Goal: Task Accomplishment & Management: Manage account settings

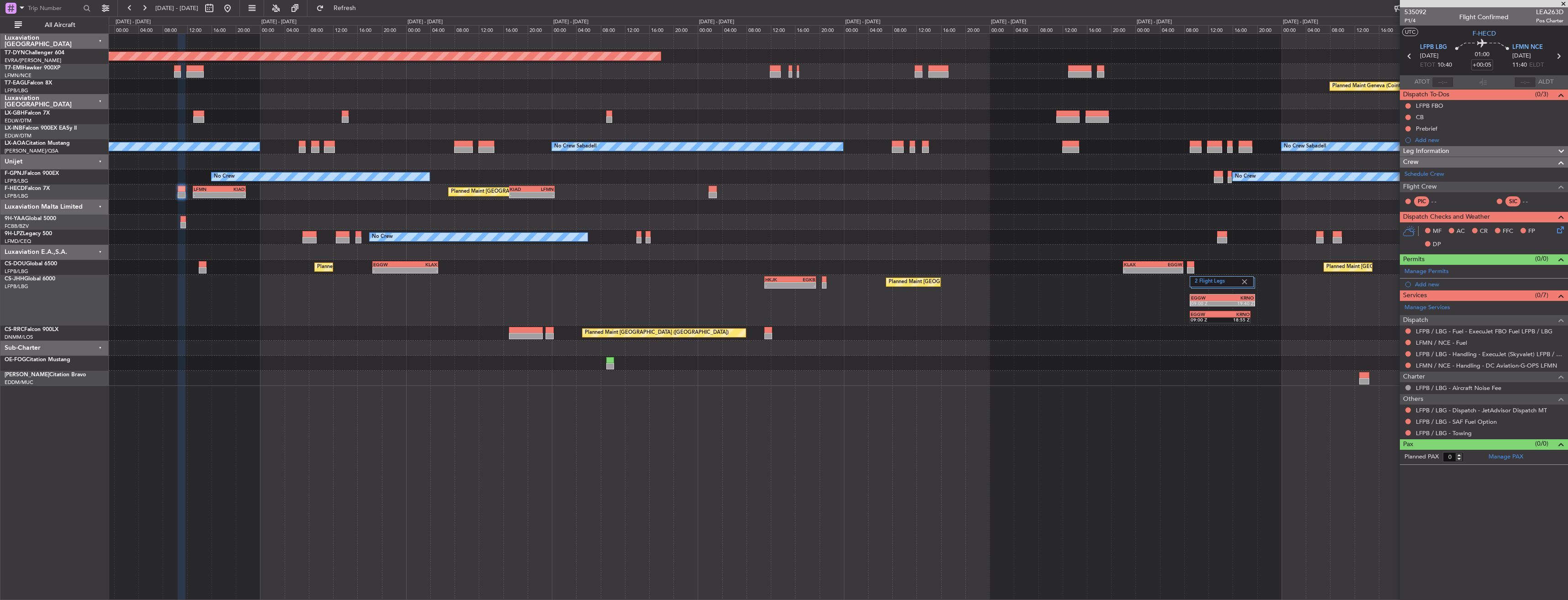
click at [268, 274] on div "Planned Maint [GEOGRAPHIC_DATA] ([GEOGRAPHIC_DATA]) Planned Maint [GEOGRAPHIC_D…" at bounding box center [838, 268] width 1459 height 15
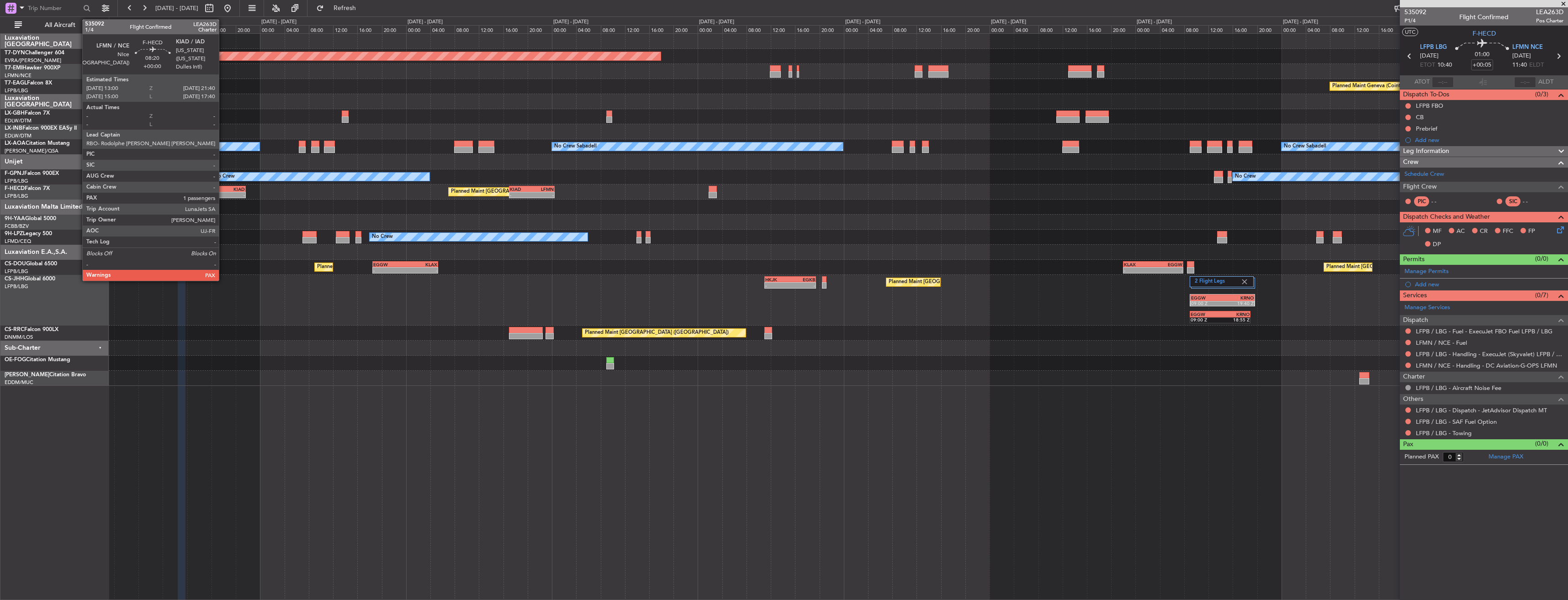
click at [223, 186] on div "KIAD" at bounding box center [232, 189] width 26 height 6
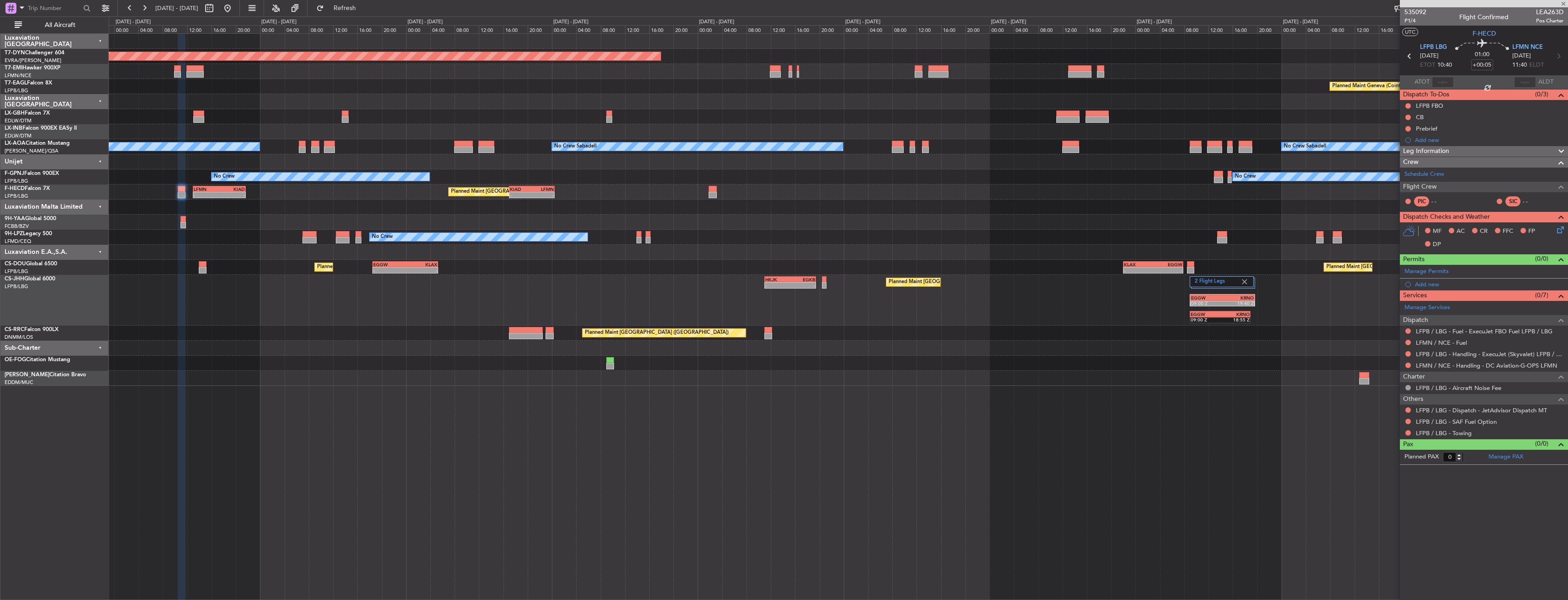
type input "1"
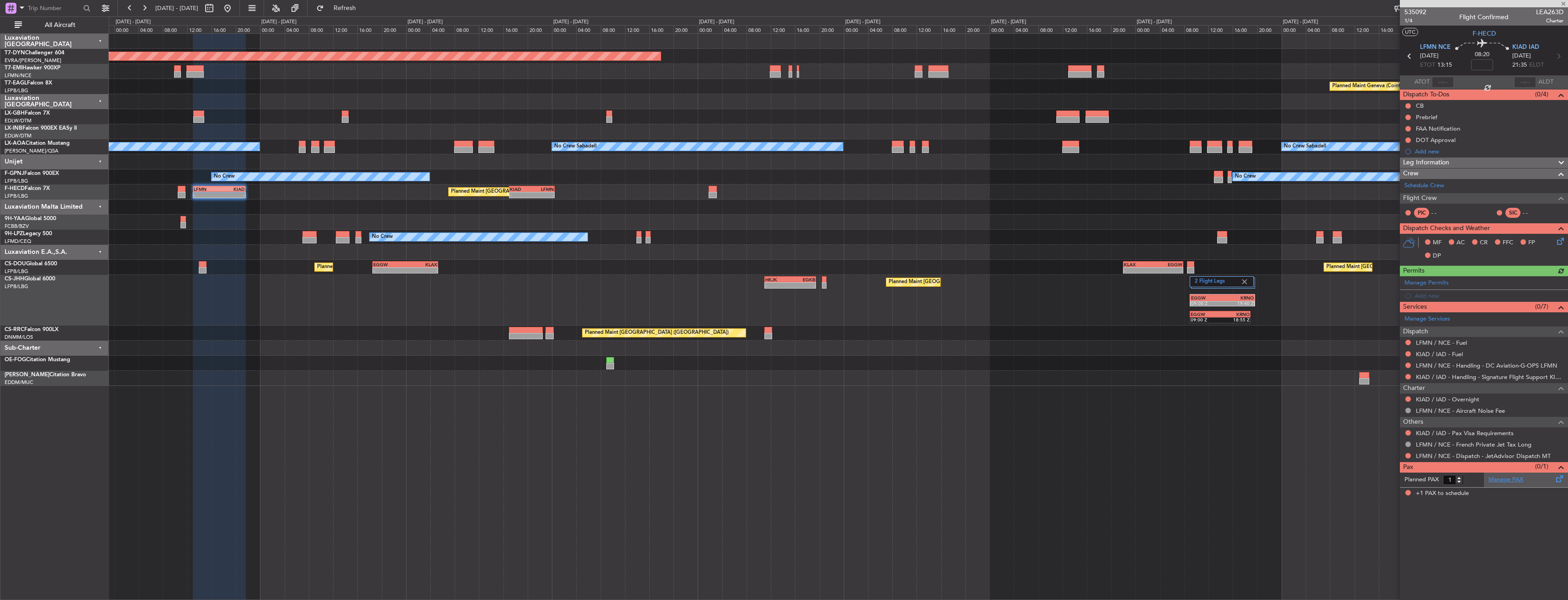
click at [1515, 479] on link "Manage PAX" at bounding box center [1505, 480] width 35 height 9
click at [1504, 479] on mat-tooltip-component "Incomplete" at bounding box center [1483, 484] width 42 height 24
click at [1500, 479] on link "Manage PAX" at bounding box center [1505, 480] width 35 height 9
click at [367, 12] on button "Refresh" at bounding box center [339, 8] width 55 height 14
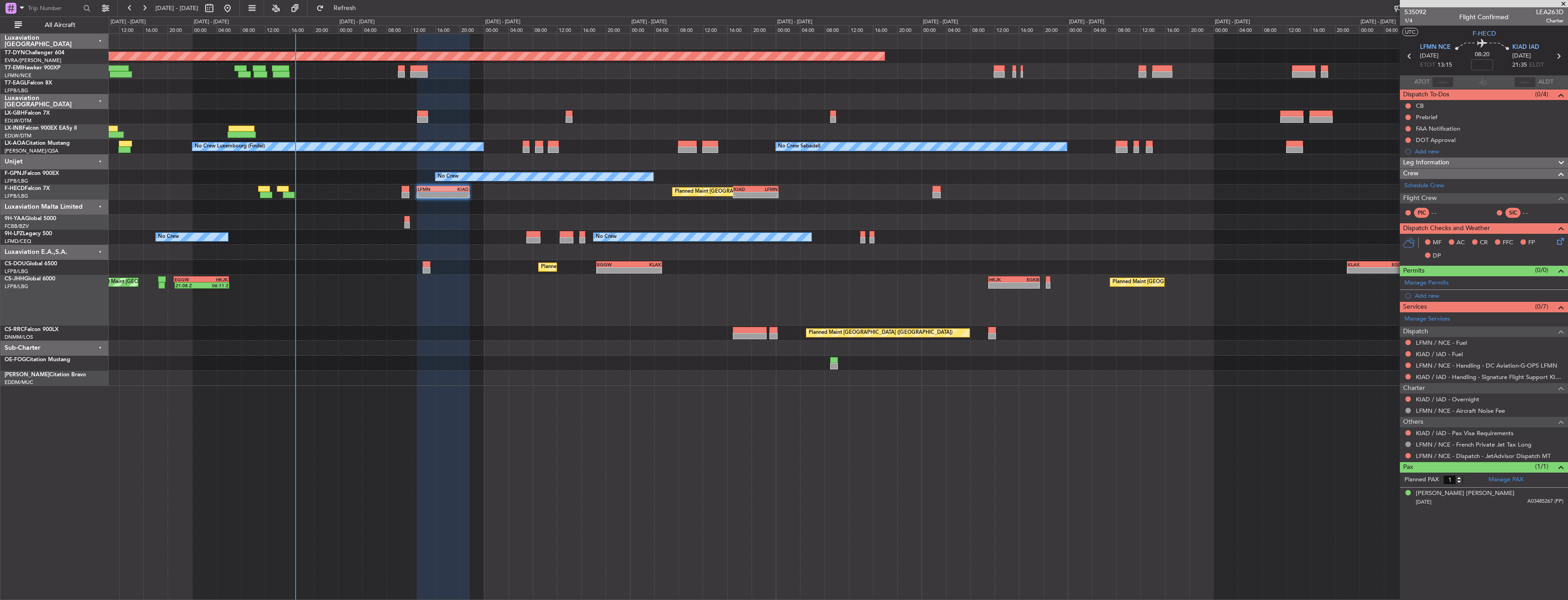
click at [688, 291] on div "2 Flight Legs Planned Maint [GEOGRAPHIC_DATA] ([GEOGRAPHIC_DATA]) - - HKJK 11:0…" at bounding box center [838, 300] width 1459 height 51
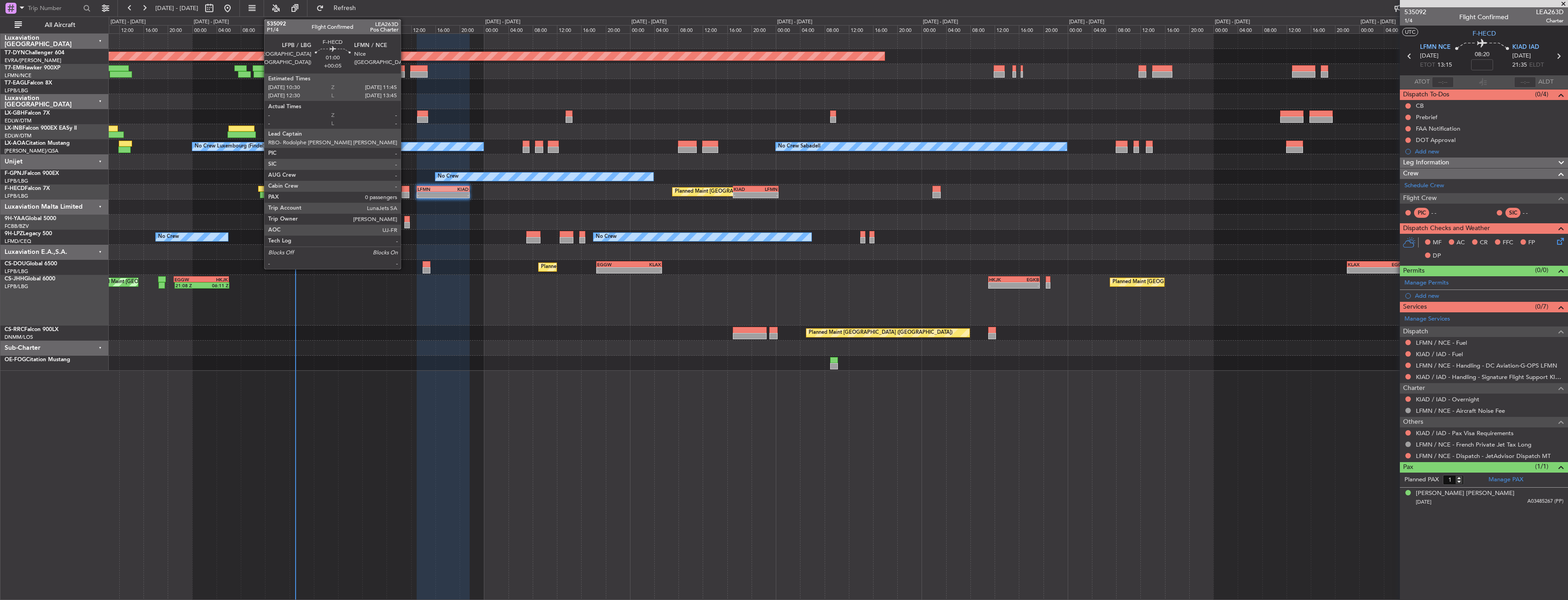
click at [405, 190] on div at bounding box center [405, 189] width 8 height 6
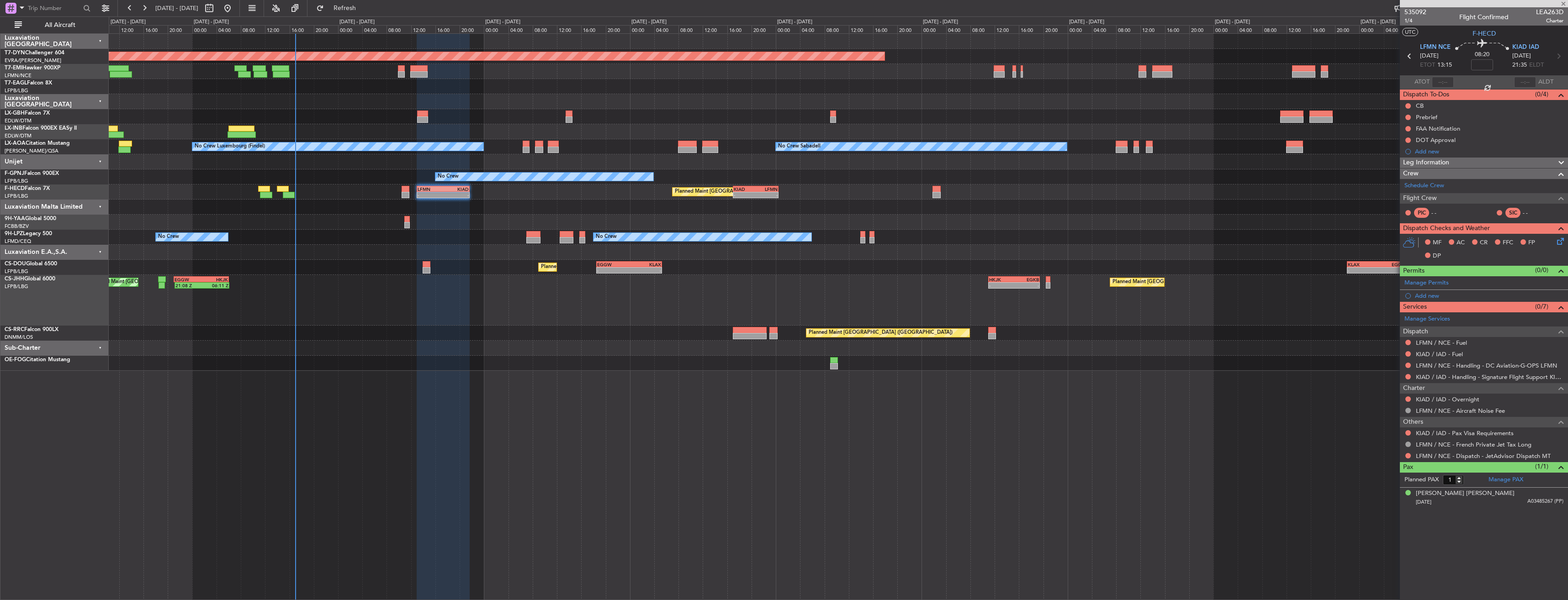
type input "+00:05"
type input "0"
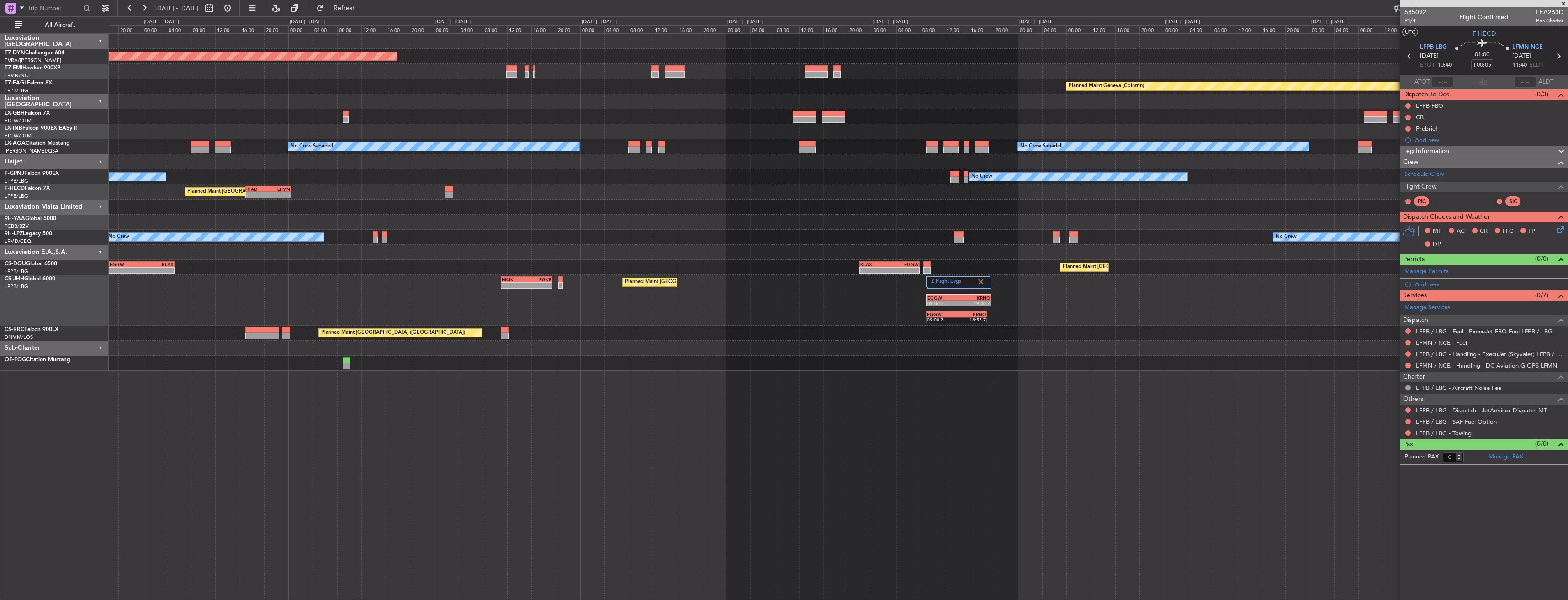
click at [560, 184] on div "Planned Maint [GEOGRAPHIC_DATA]-[GEOGRAPHIC_DATA] Planned Maint Geneva ([GEOGRA…" at bounding box center [838, 202] width 1459 height 337
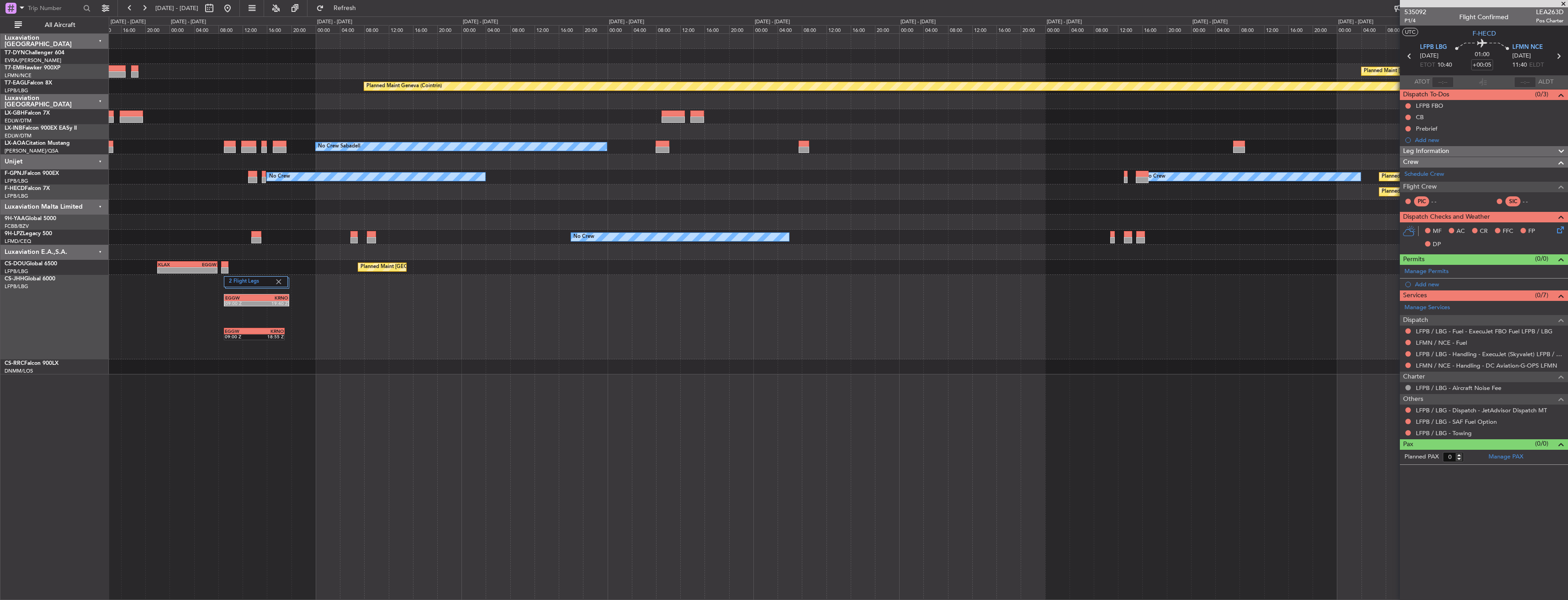
click at [1112, 196] on div "Planned Maint [PERSON_NAME] Planned Maint Geneva ([GEOGRAPHIC_DATA]) No Crew Sa…" at bounding box center [838, 204] width 1459 height 341
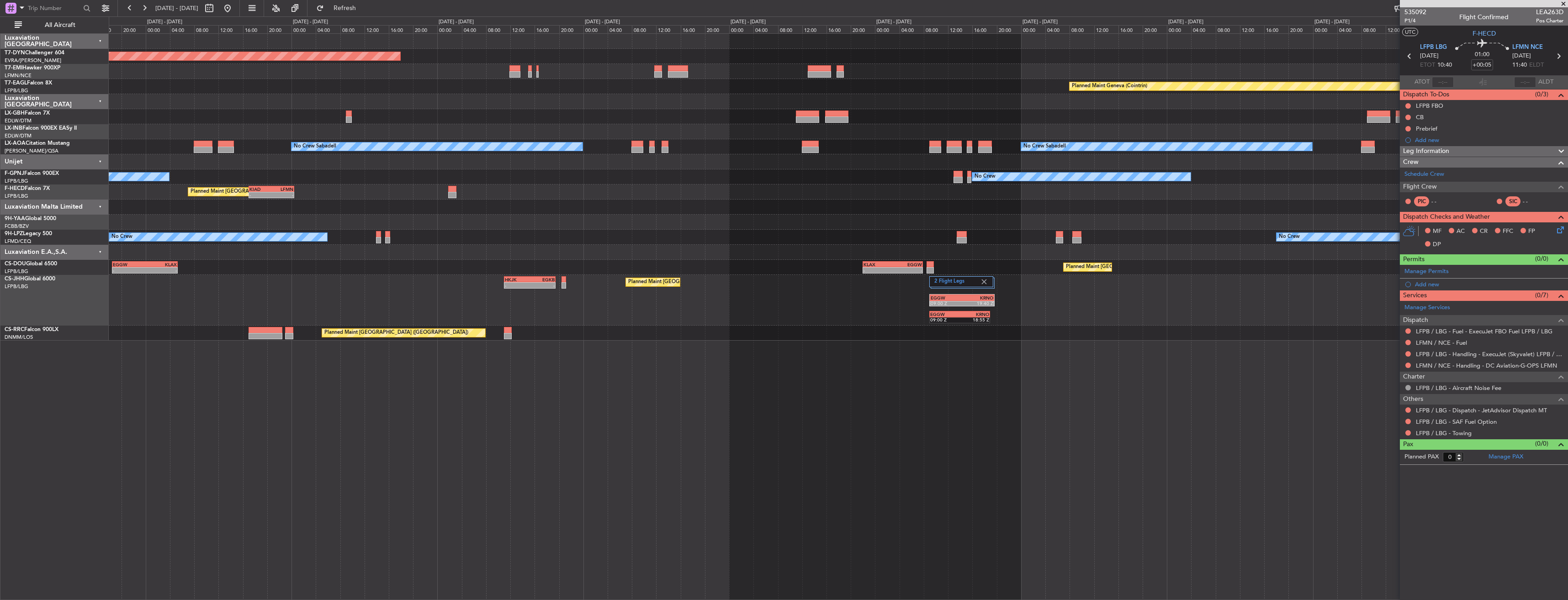
click at [1112, 199] on div "Planned Maint [GEOGRAPHIC_DATA]-[GEOGRAPHIC_DATA] Planned Maint Geneva ([GEOGRA…" at bounding box center [838, 187] width 1459 height 307
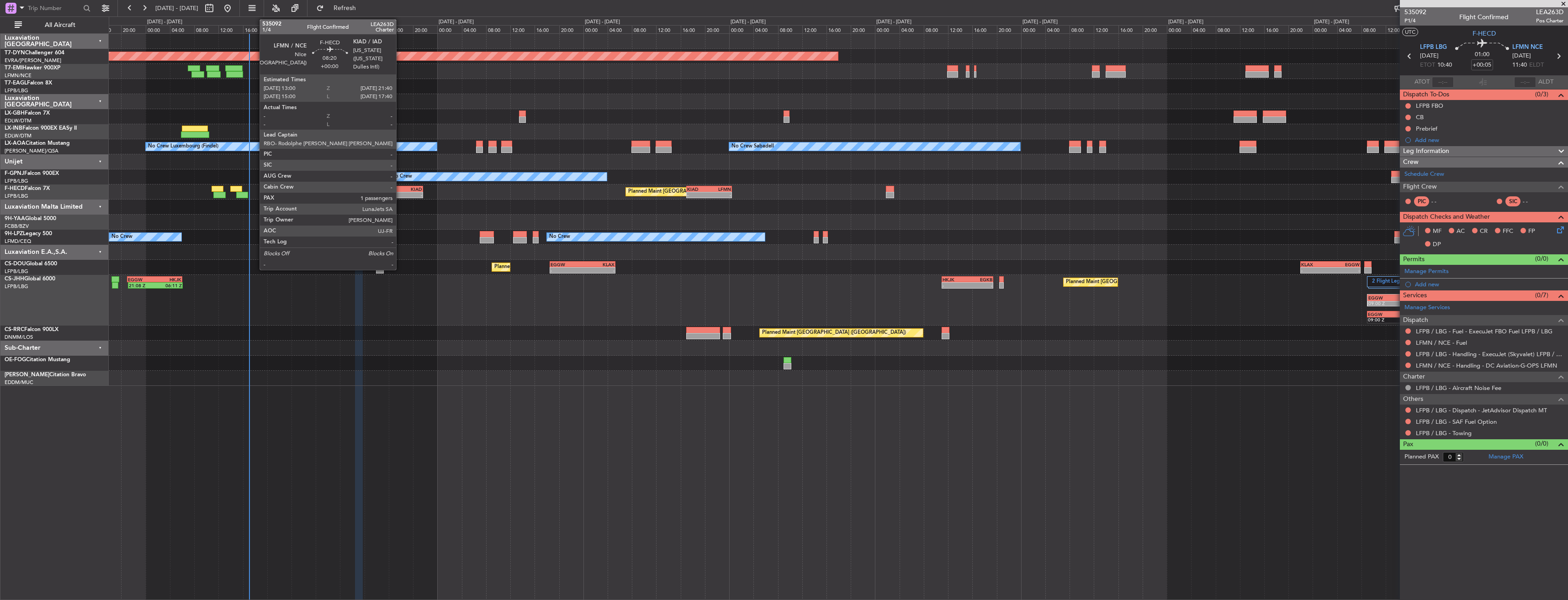
click at [400, 194] on div "-" at bounding box center [409, 195] width 26 height 6
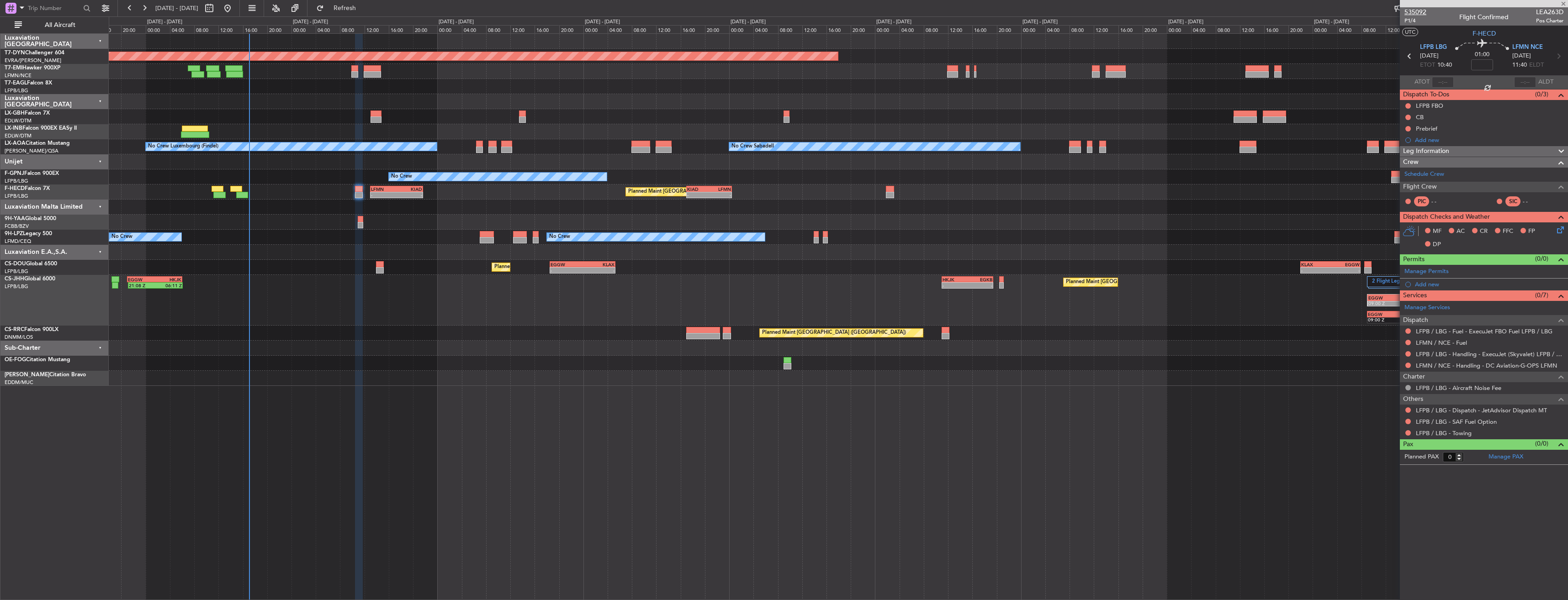
type input "1"
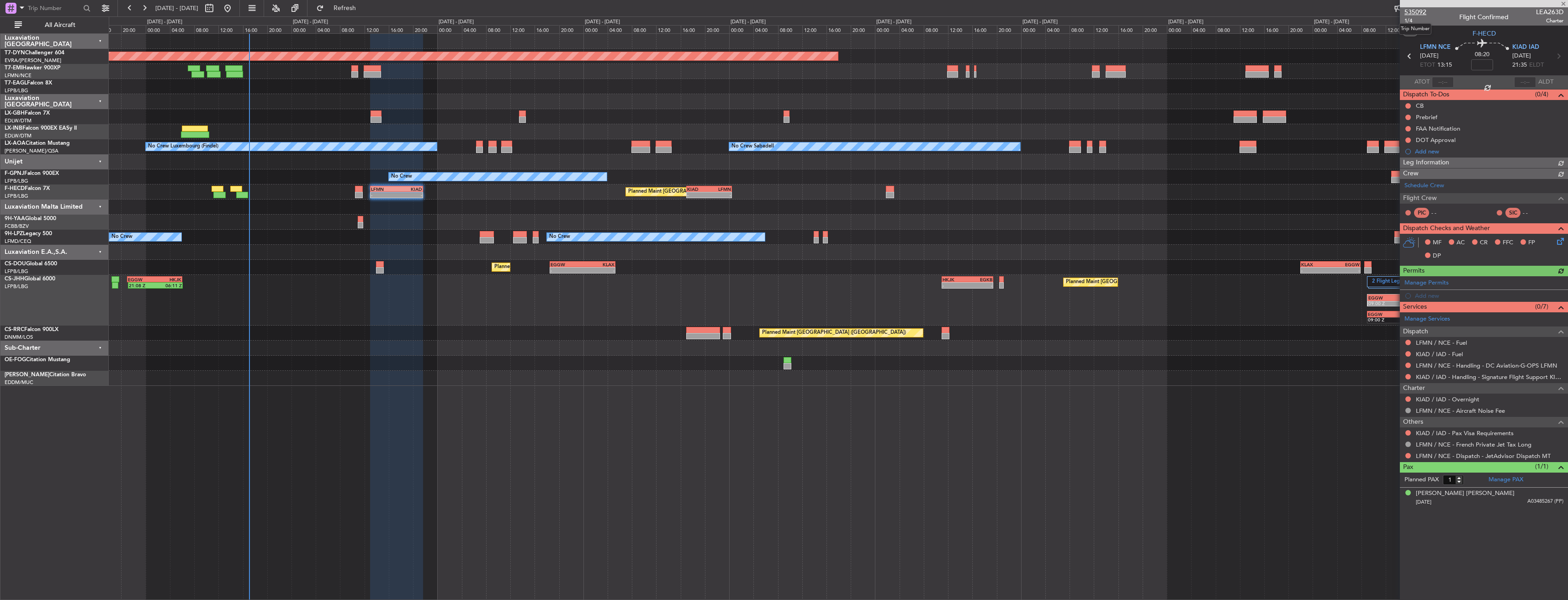
click at [1420, 10] on span "535092" at bounding box center [1415, 12] width 22 height 9
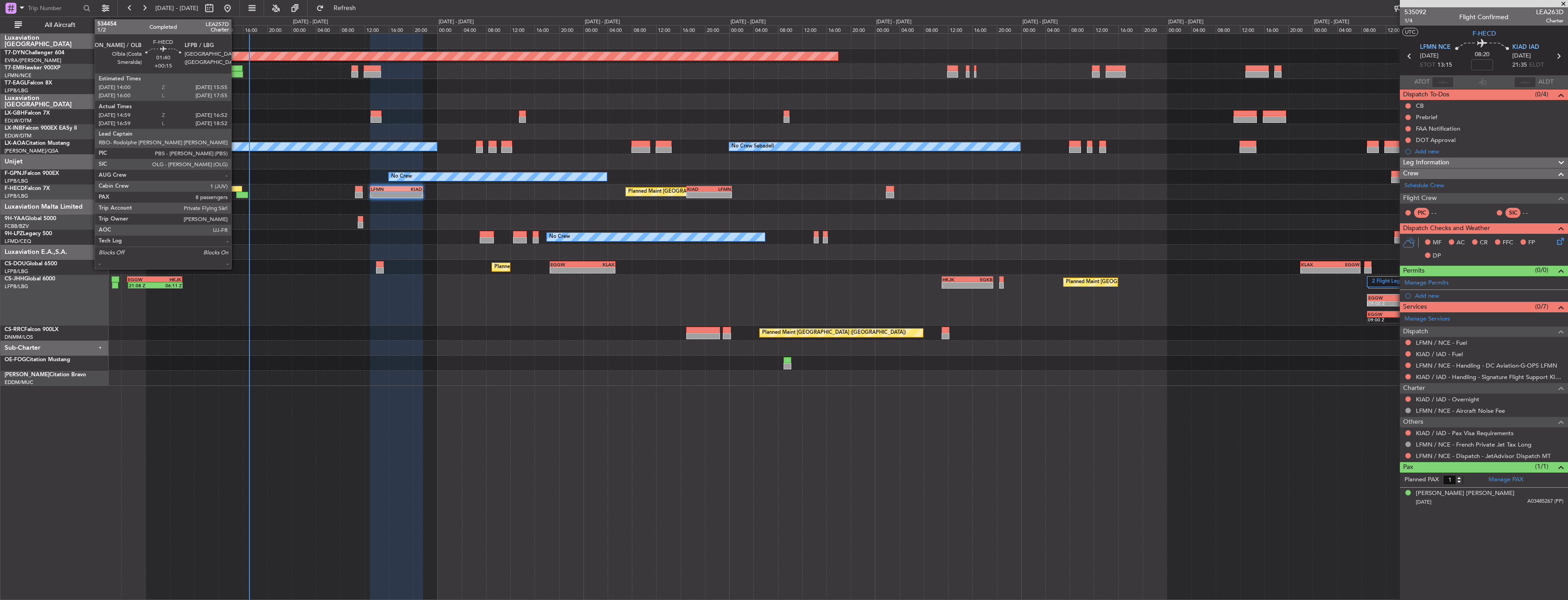
click at [235, 187] on div at bounding box center [236, 189] width 12 height 6
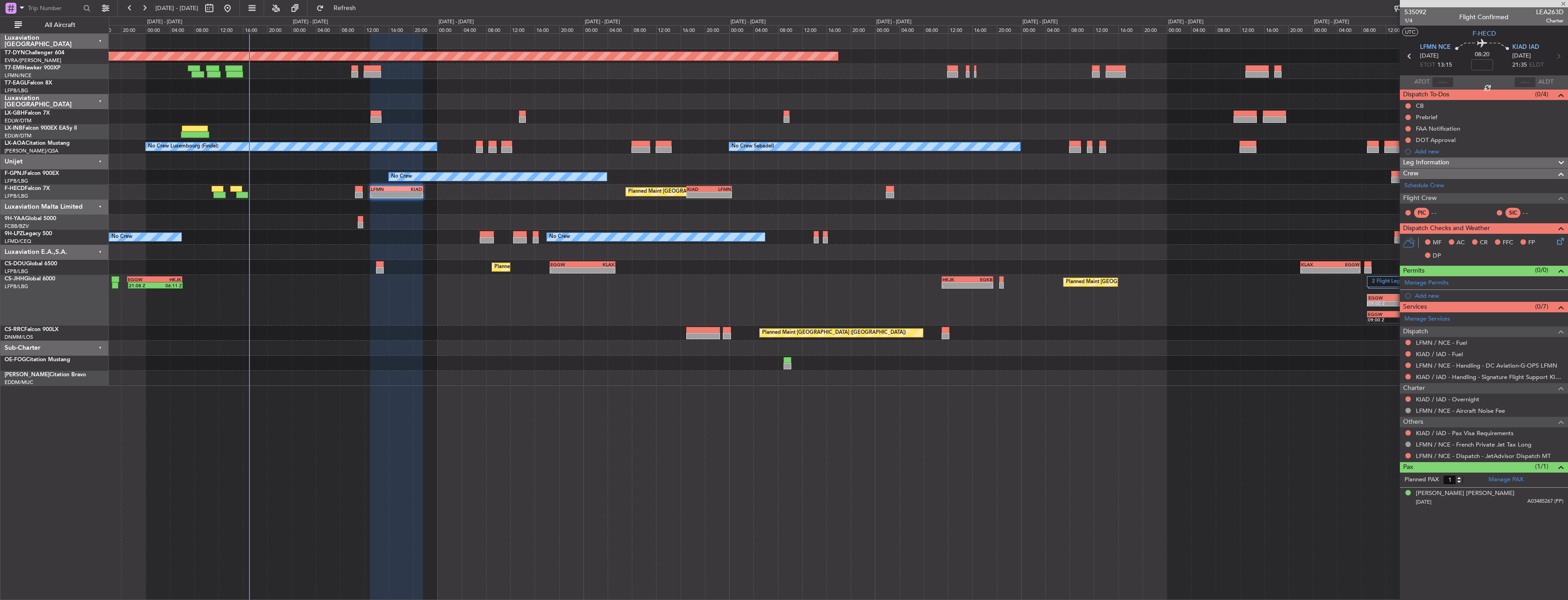
type input "+00:15"
type input "15:09"
type input "16:47"
type input "8"
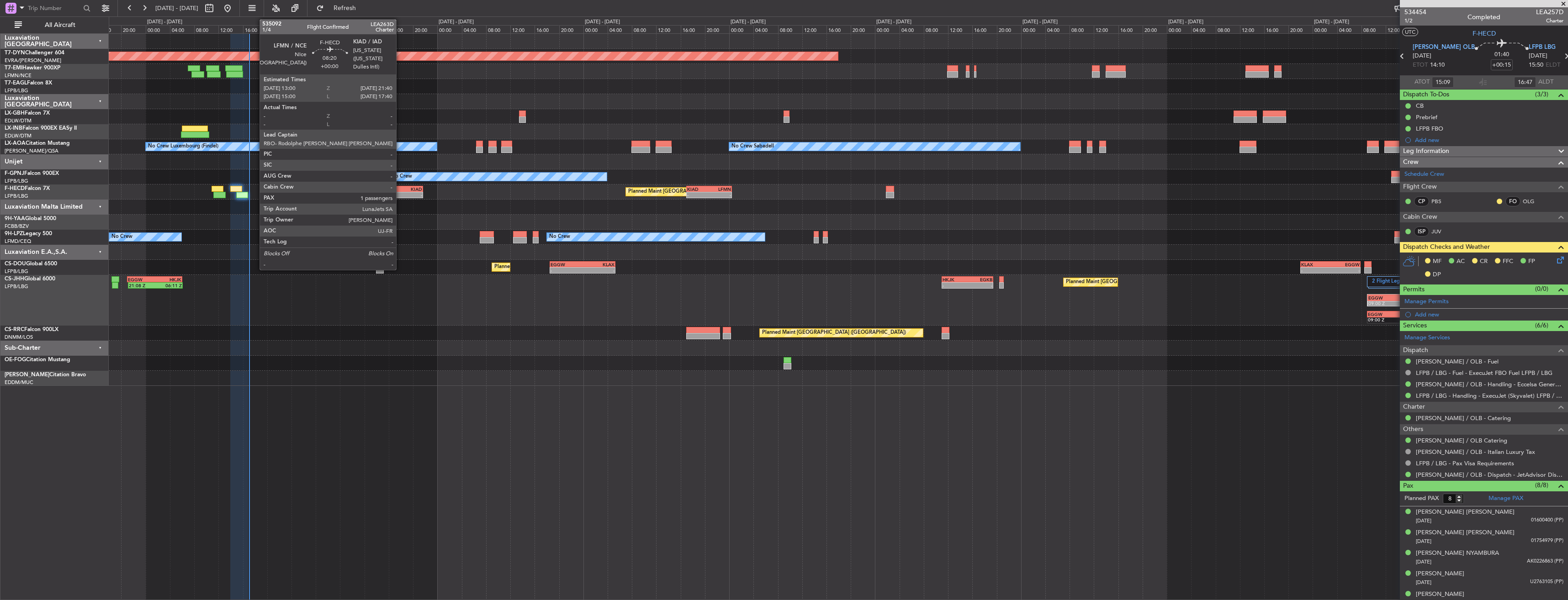
click at [400, 190] on div "KIAD" at bounding box center [409, 189] width 26 height 6
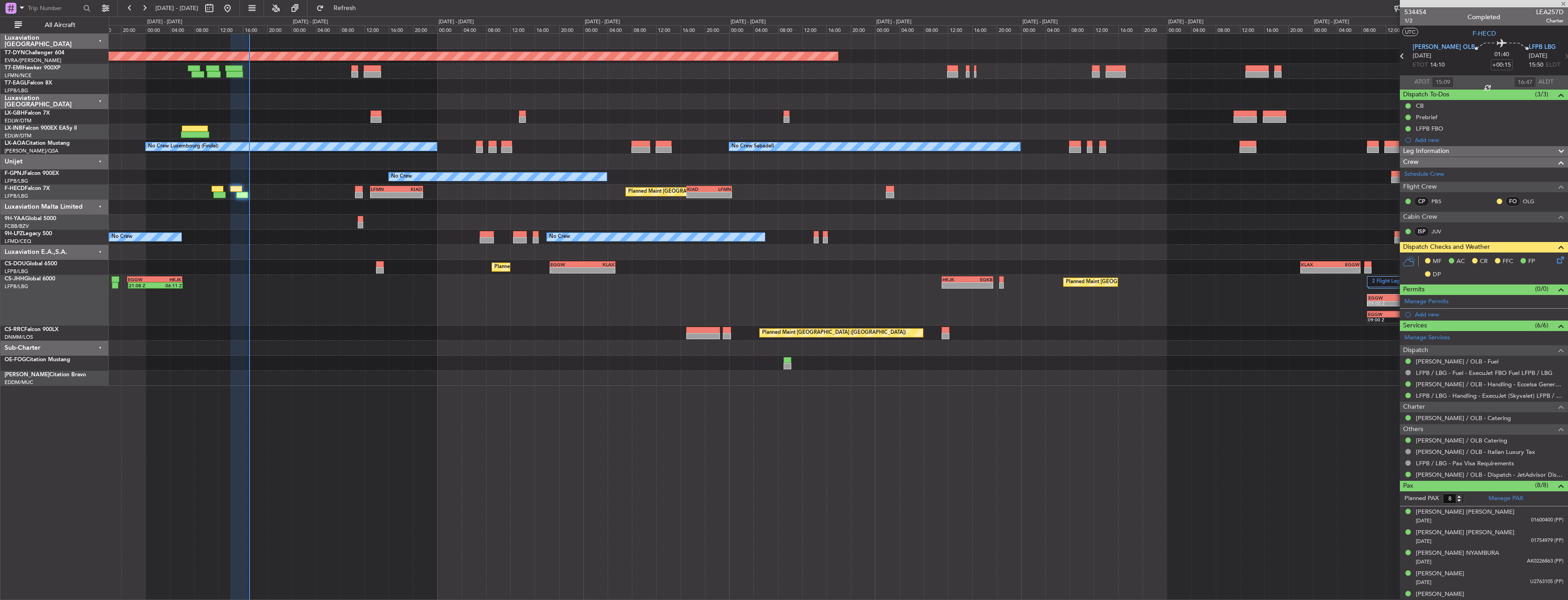
type input "1"
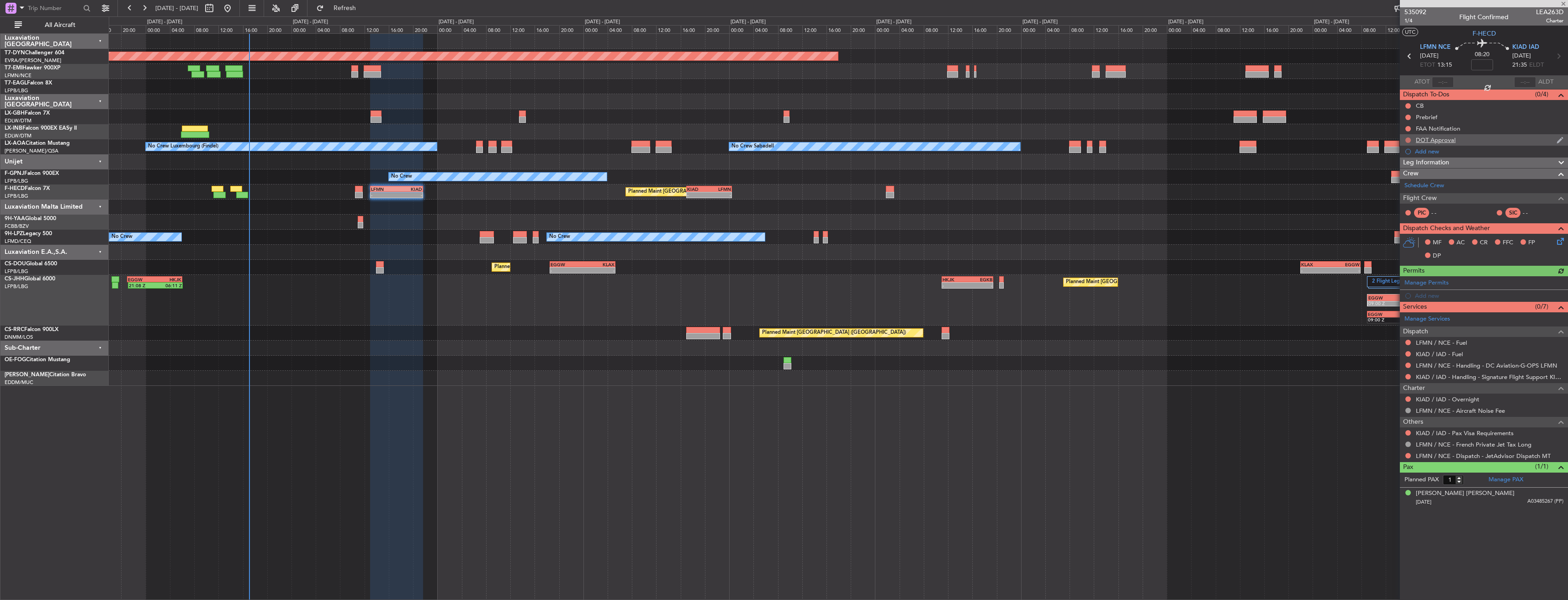
click at [1410, 139] on button at bounding box center [1407, 140] width 6 height 6
click at [1409, 196] on span "Cancelled" at bounding box center [1410, 194] width 26 height 9
click at [1498, 494] on div "[PERSON_NAME] [PERSON_NAME] [DATE] A03485267 (PP)" at bounding box center [1489, 498] width 148 height 18
click at [1409, 431] on button at bounding box center [1407, 432] width 6 height 6
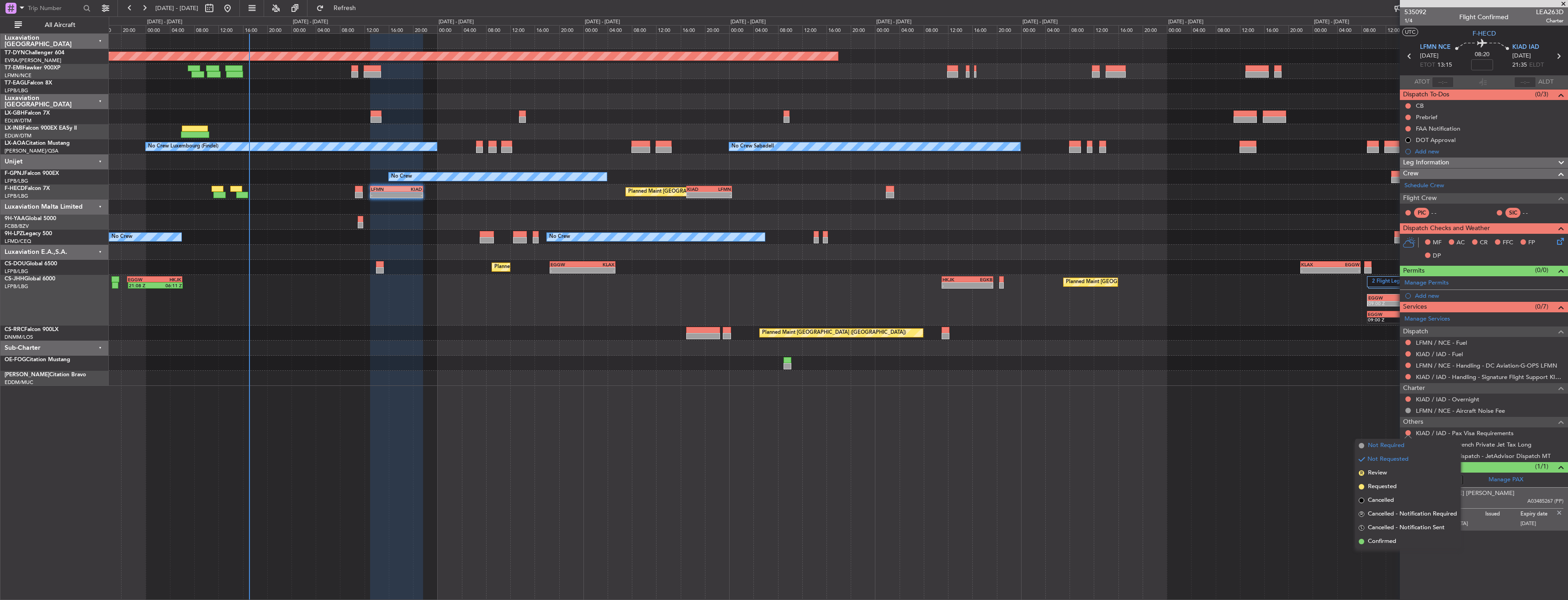
click at [1378, 441] on span "Not Required" at bounding box center [1386, 446] width 36 height 9
drag, startPoint x: 1537, startPoint y: 11, endPoint x: 1562, endPoint y: 11, distance: 25.0
click at [1562, 11] on span "LEA263D" at bounding box center [1549, 12] width 28 height 9
copy span "LEA263D"
type input "-00:10"
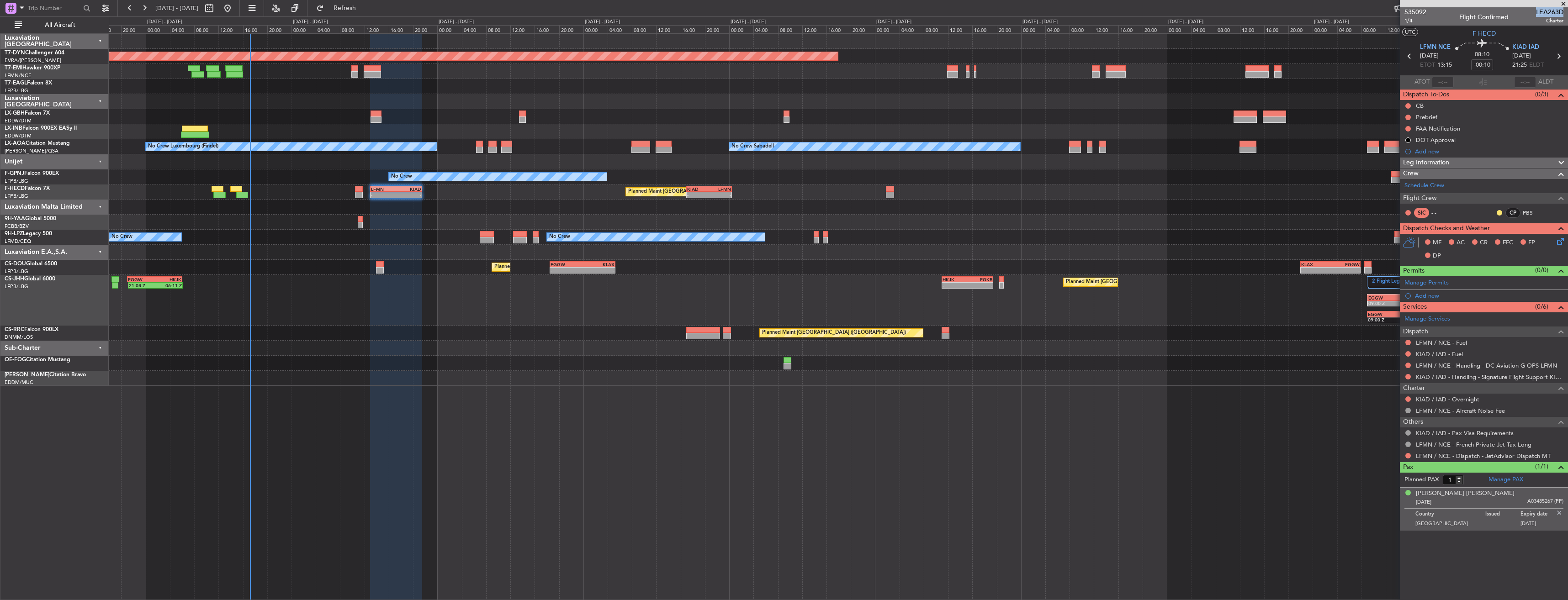
click at [436, 194] on div "Planned Maint [GEOGRAPHIC_DATA]-[GEOGRAPHIC_DATA] Planned Maint Geneva ([GEOGRA…" at bounding box center [838, 209] width 1459 height 352
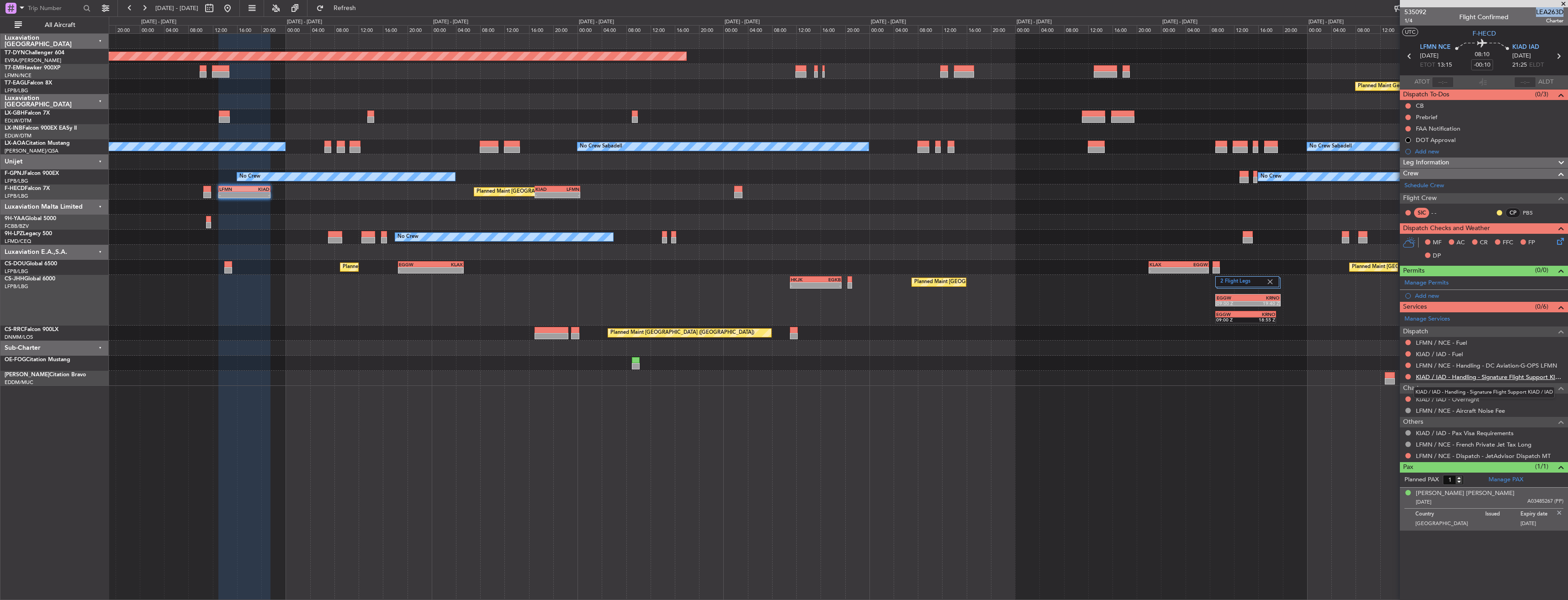
click at [1466, 375] on link "KIAD / IAD - Handling - Signature Flight Support KIAD / IAD" at bounding box center [1489, 377] width 148 height 8
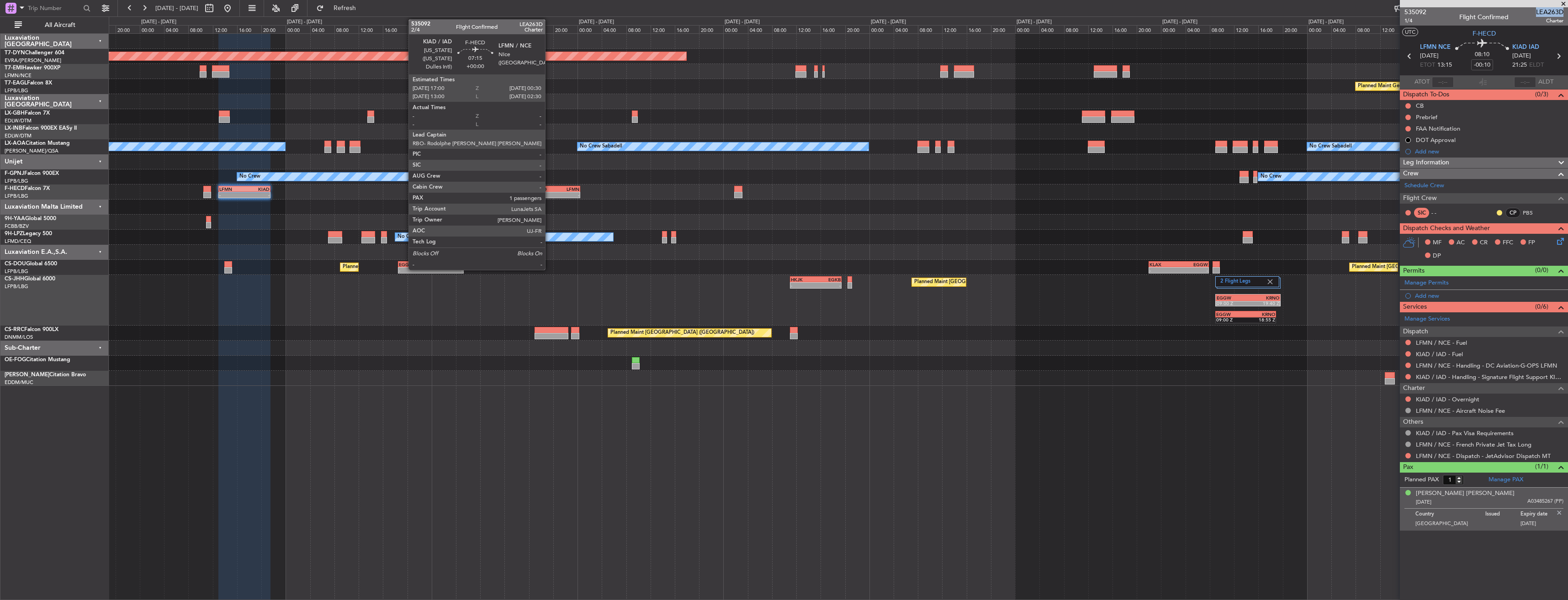
click at [549, 187] on div "KIAD" at bounding box center [546, 189] width 22 height 6
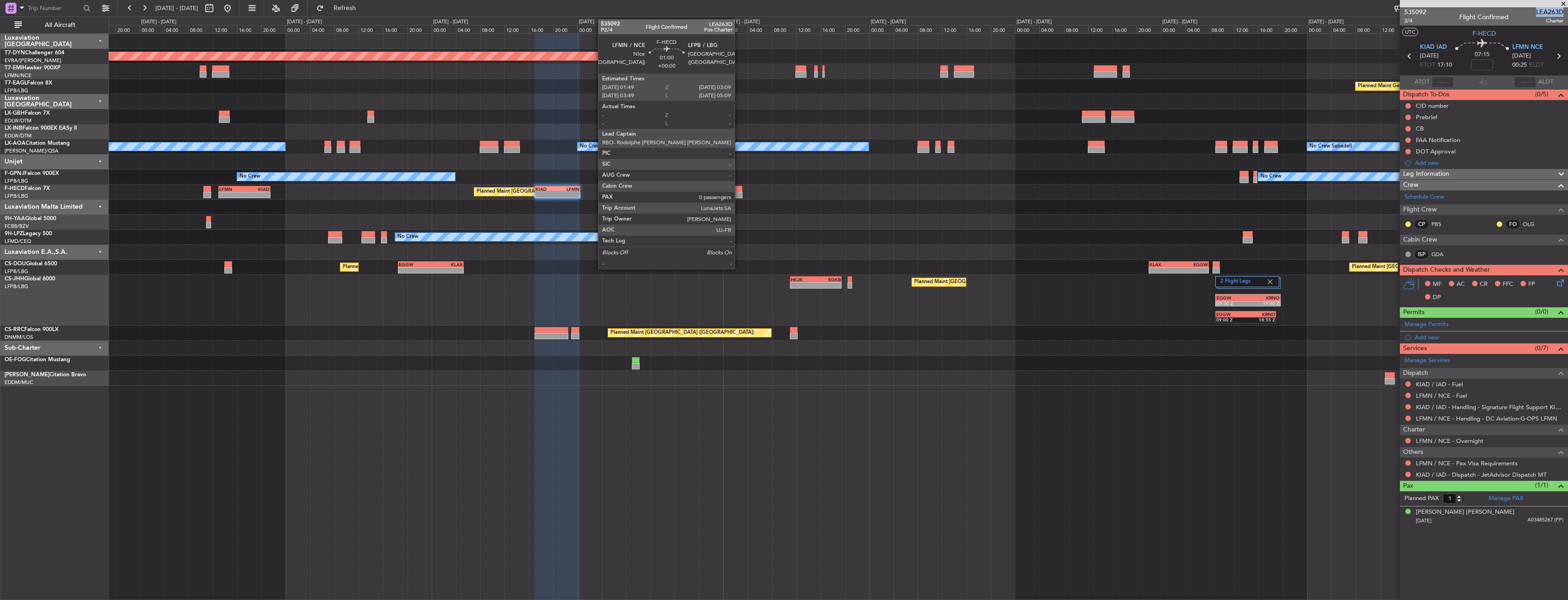
click at [738, 191] on div at bounding box center [738, 189] width 8 height 6
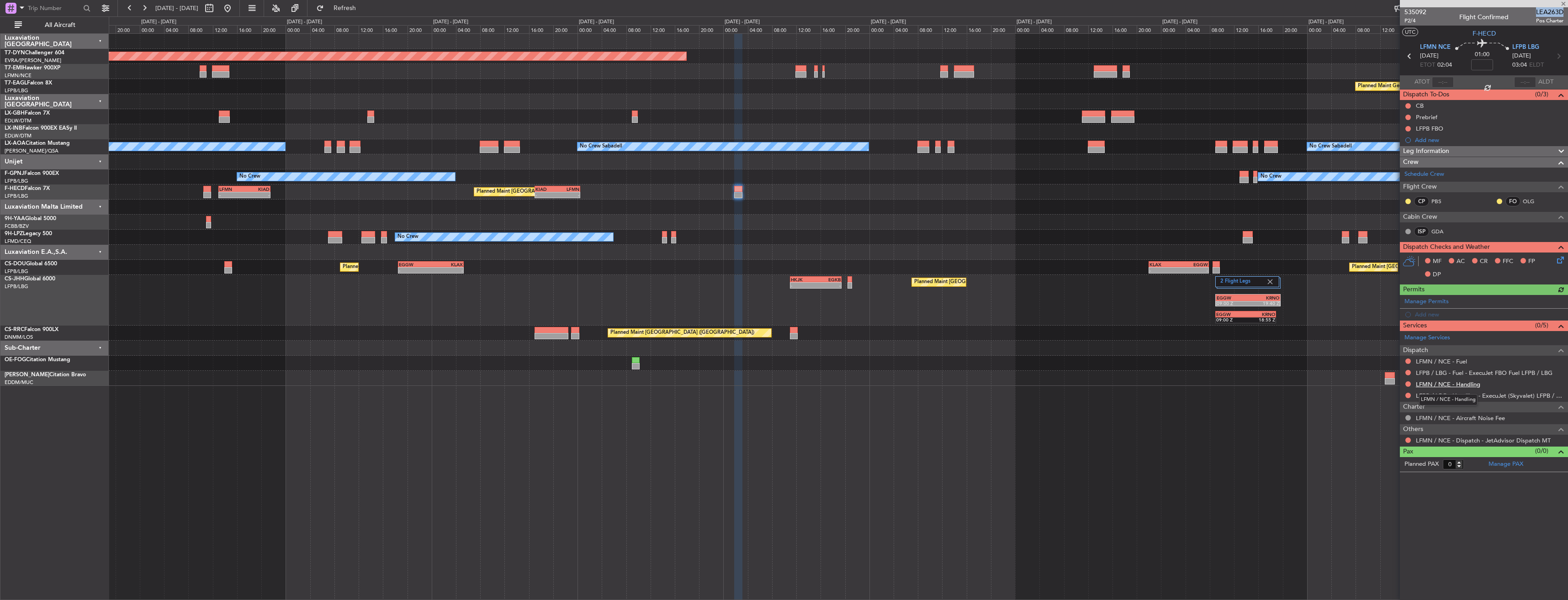
click at [1452, 386] on link "LFMN / NCE - Handling" at bounding box center [1447, 384] width 64 height 8
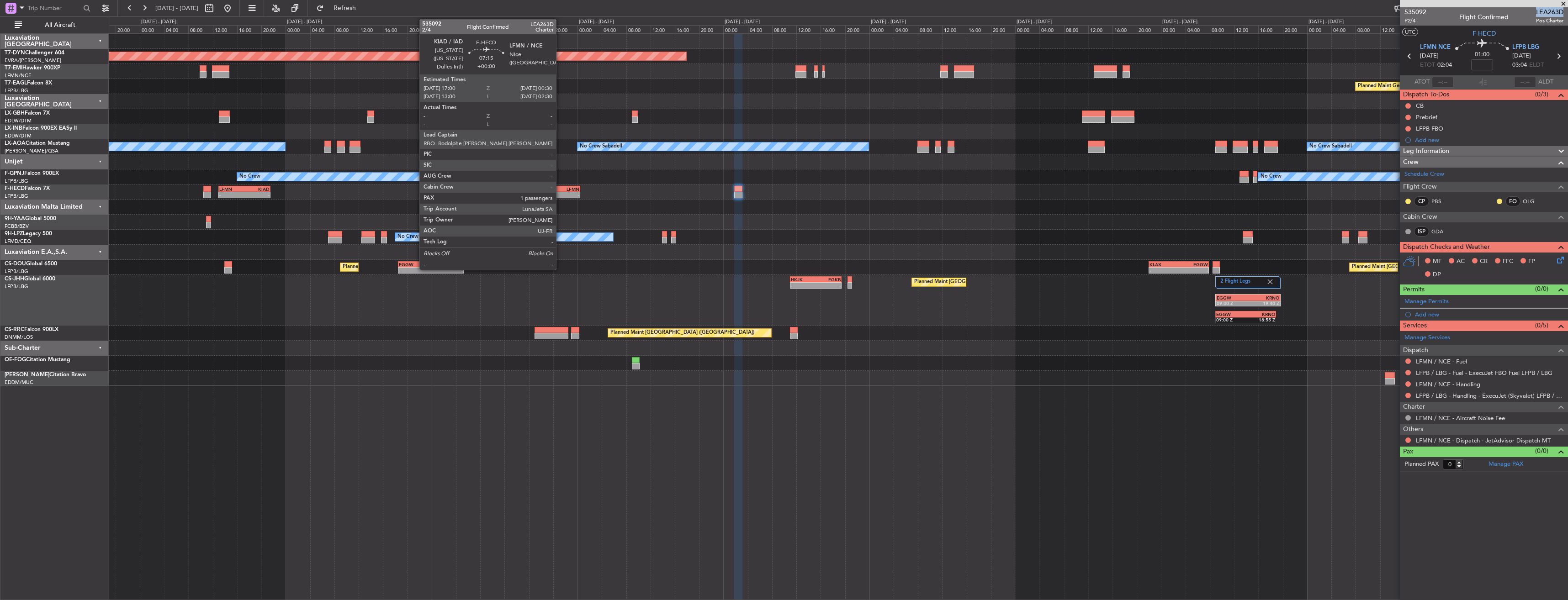
click at [560, 188] on div "LFMN" at bounding box center [568, 189] width 22 height 6
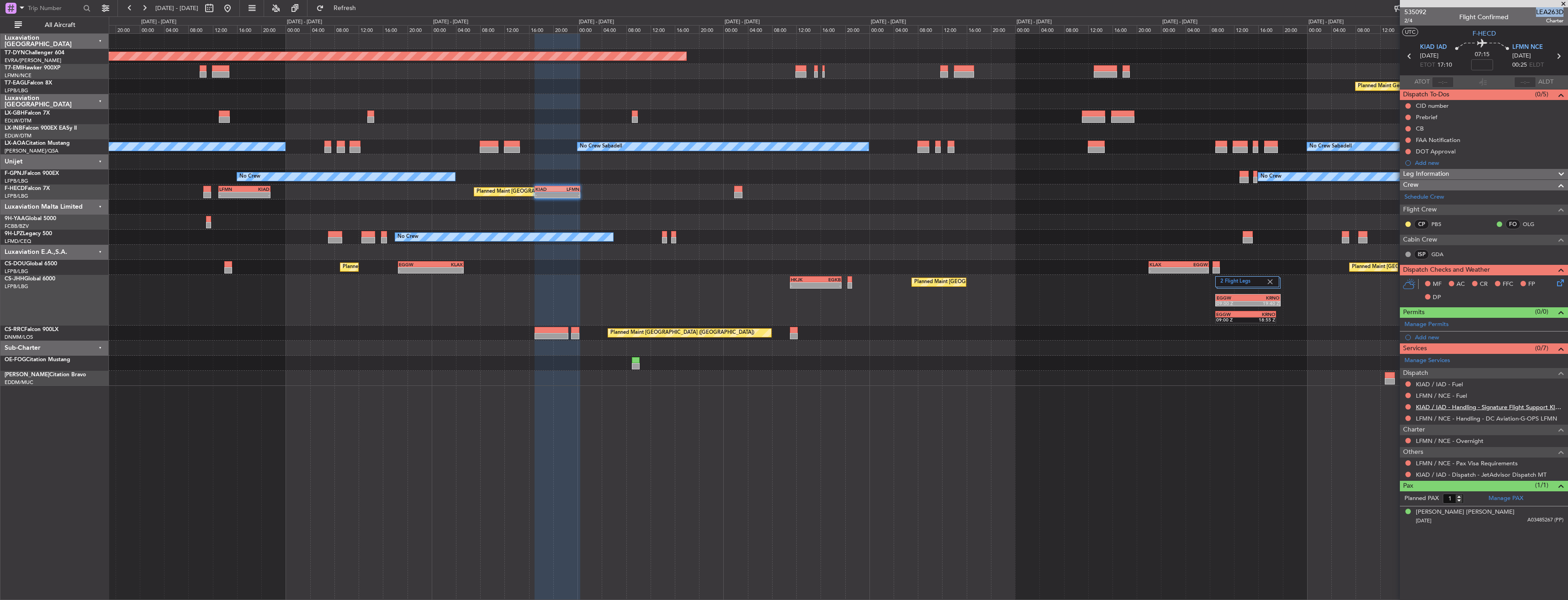
click at [1452, 408] on link "KIAD / IAD - Handling - Signature Flight Support KIAD / IAD" at bounding box center [1489, 407] width 148 height 8
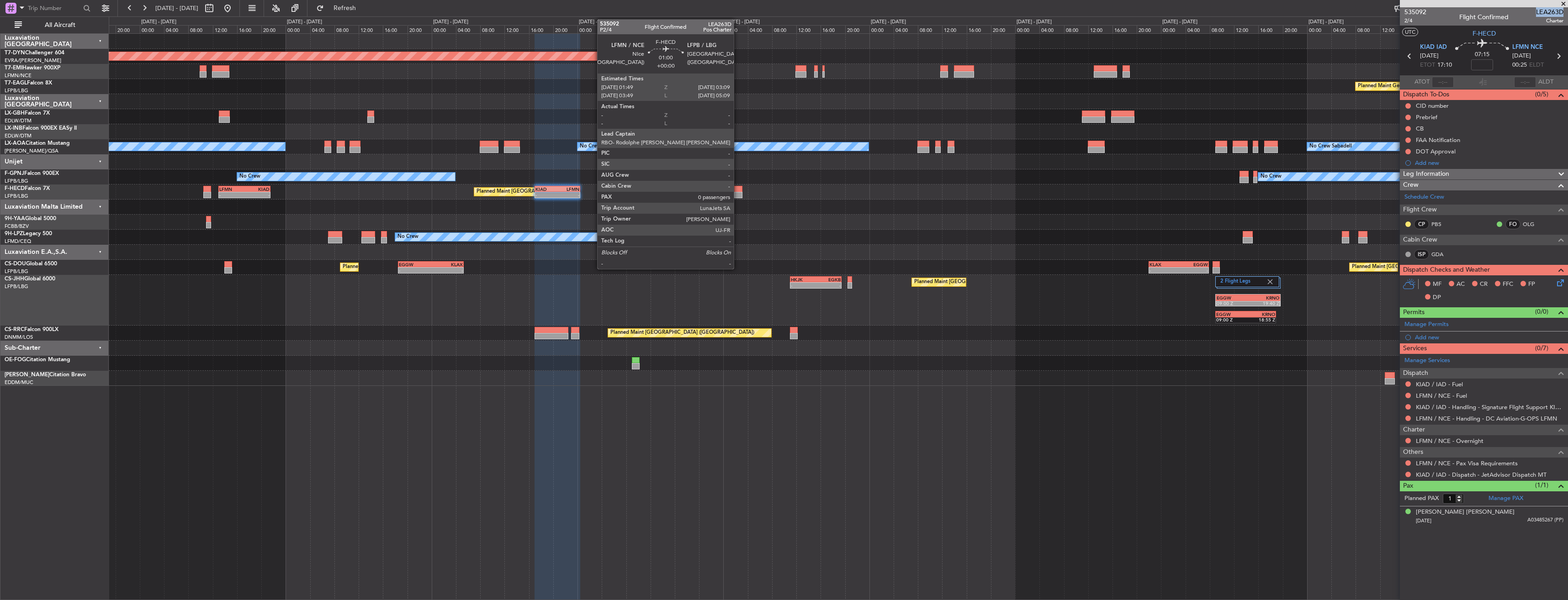
click at [738, 191] on div at bounding box center [738, 189] width 8 height 6
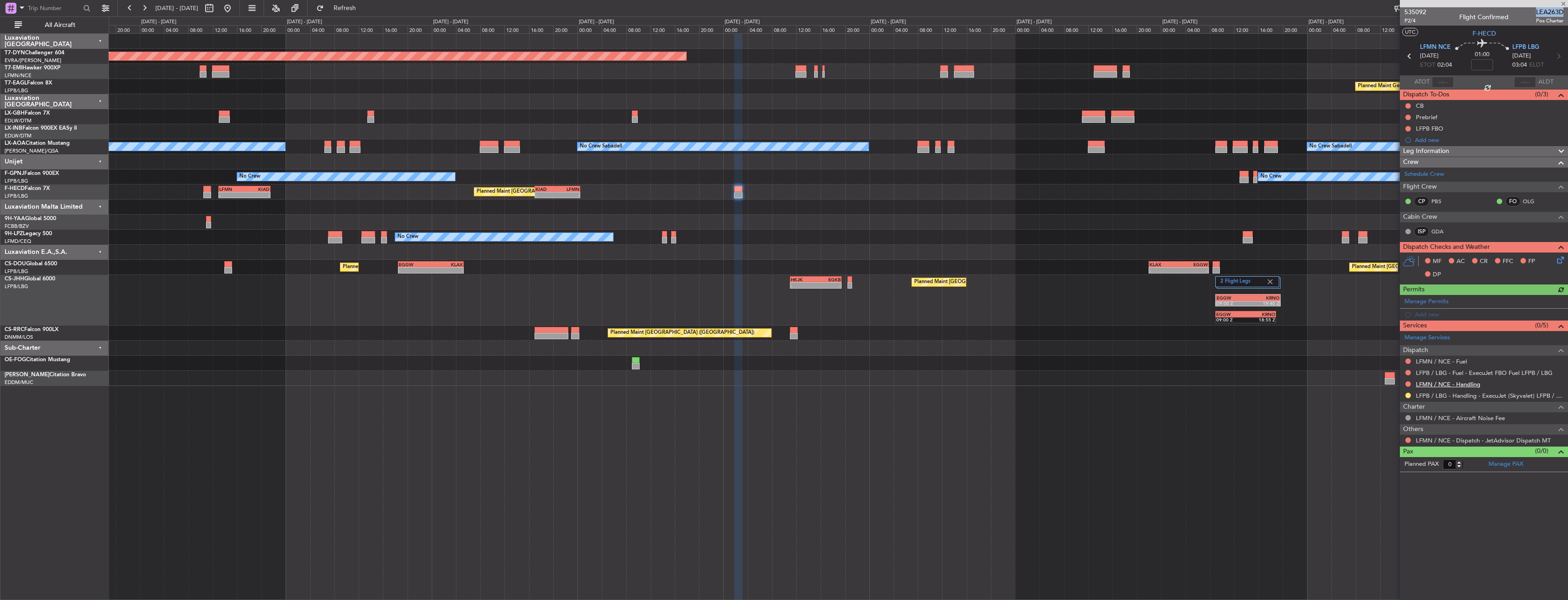
click at [1435, 384] on link "LFMN / NCE - Handling" at bounding box center [1447, 384] width 64 height 8
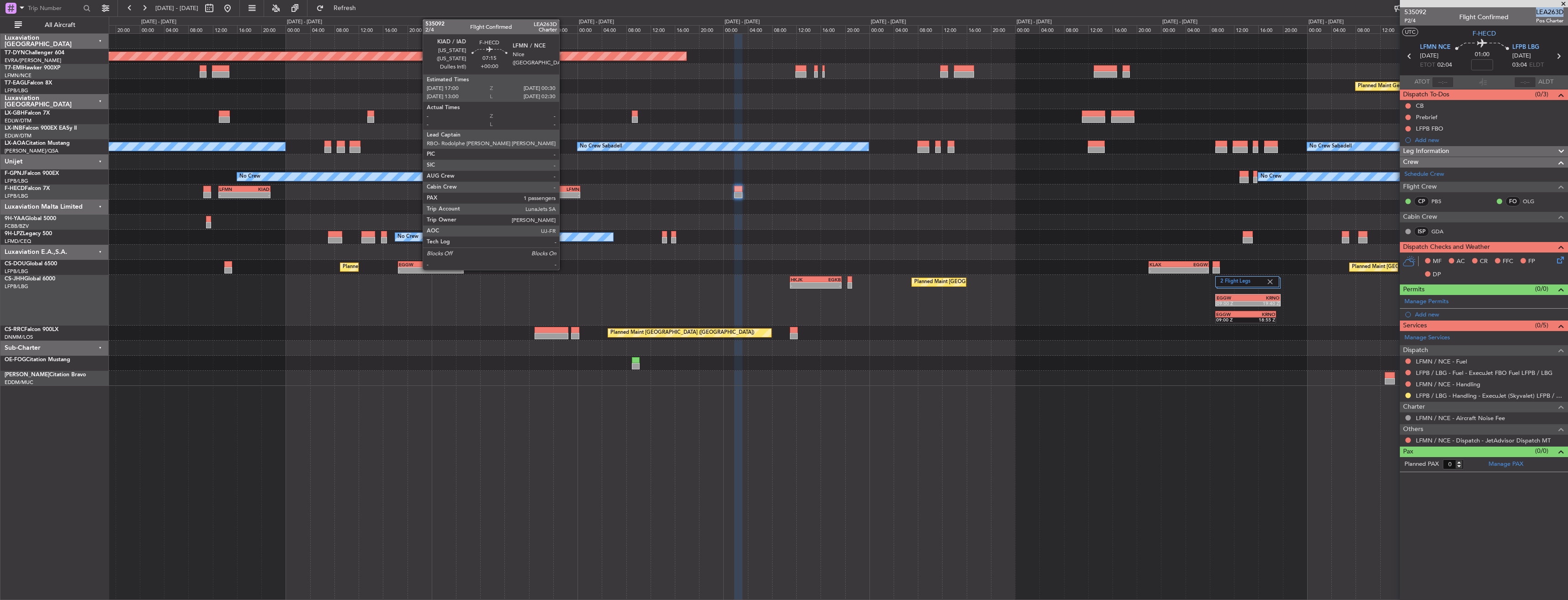
click at [563, 188] on div "LFMN" at bounding box center [568, 189] width 22 height 6
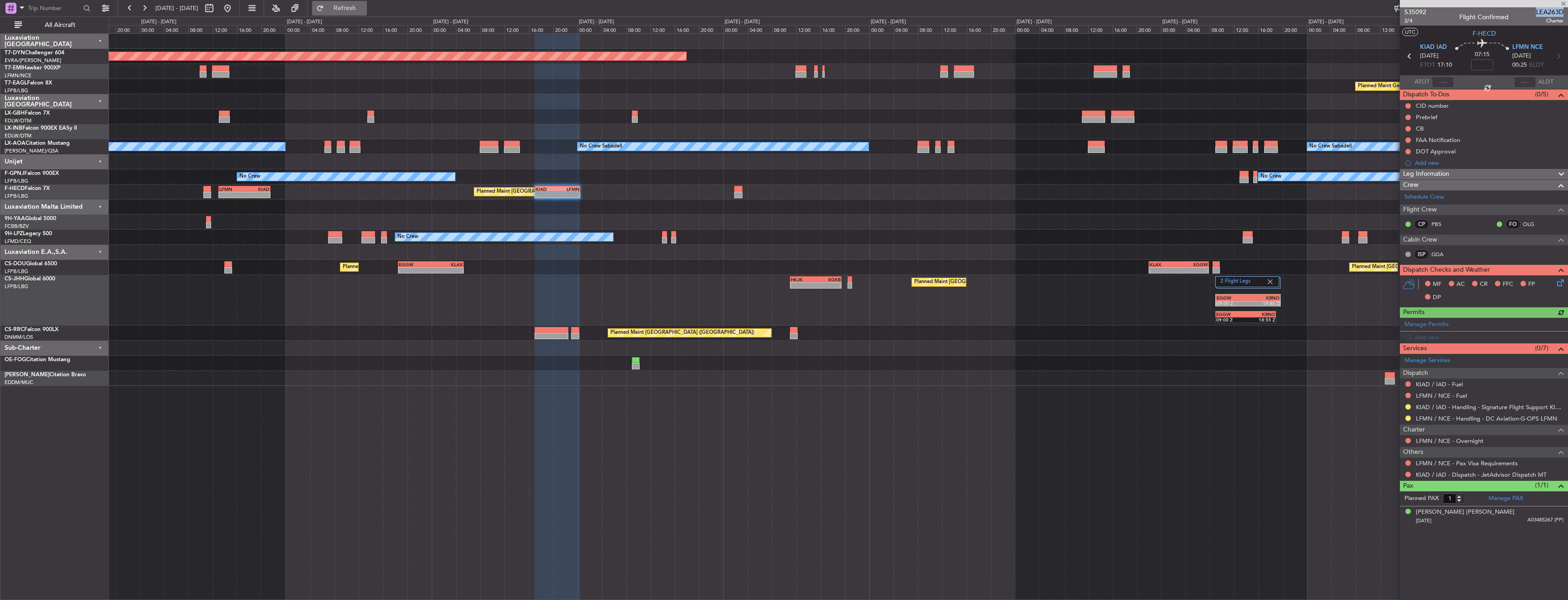
click at [362, 9] on span "Refresh" at bounding box center [344, 8] width 38 height 6
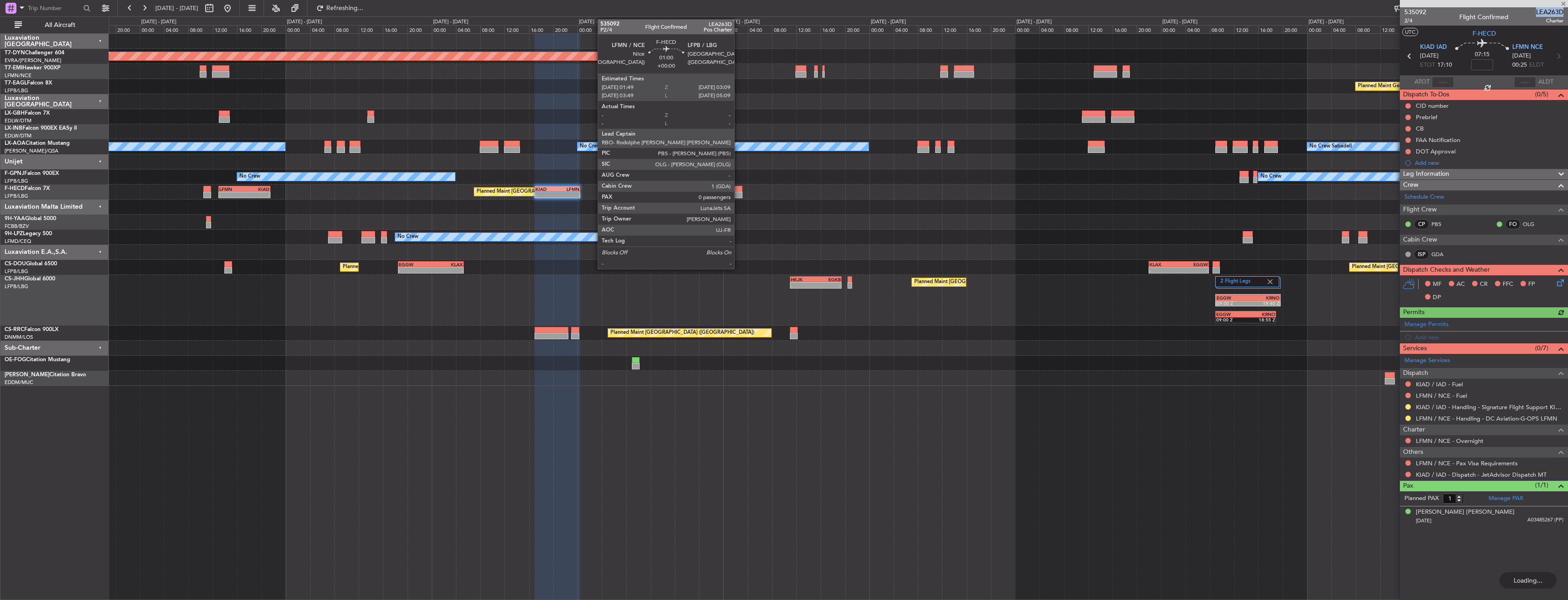
click at [738, 189] on div at bounding box center [738, 189] width 8 height 6
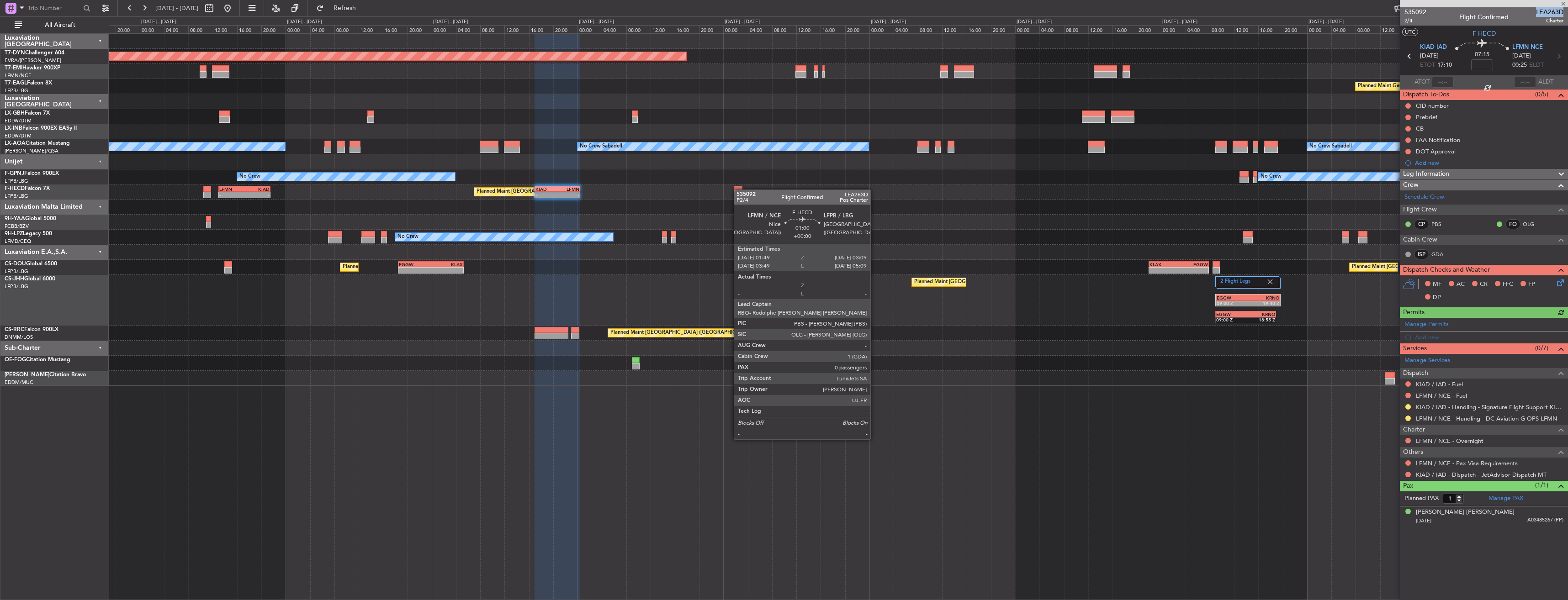
type input "0"
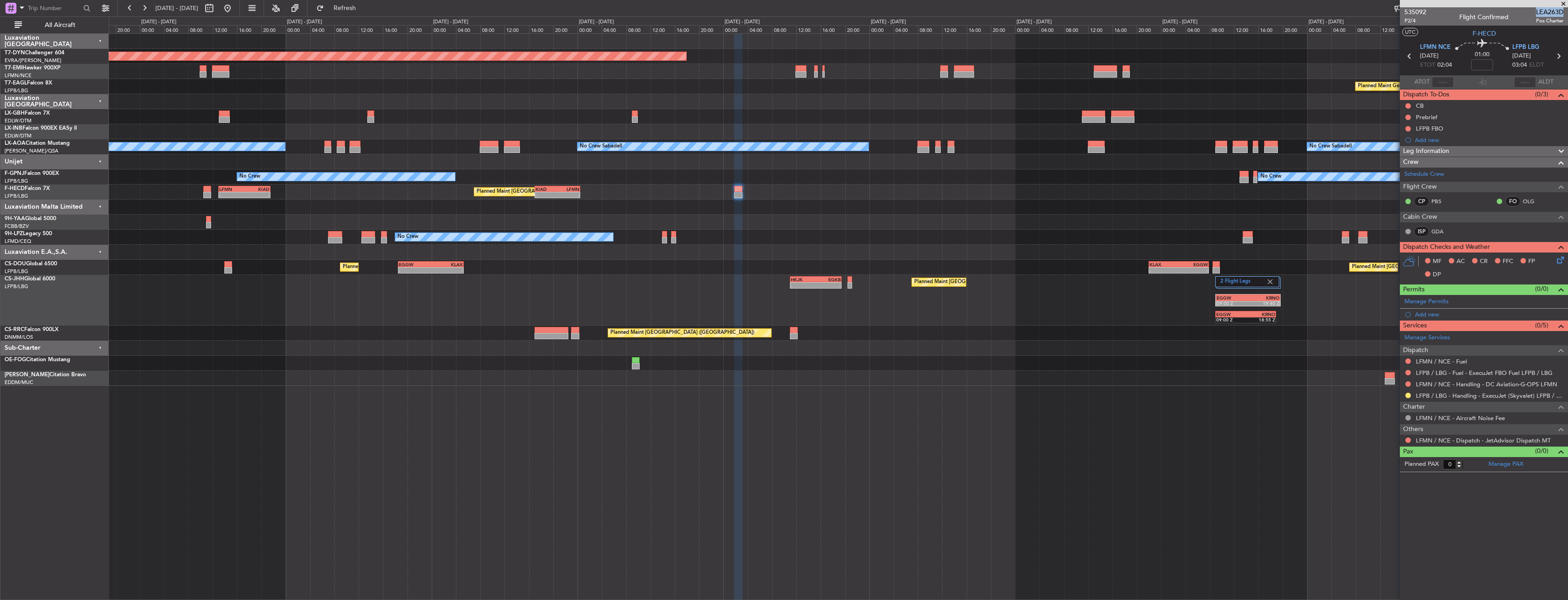
click at [861, 209] on div at bounding box center [838, 207] width 1459 height 15
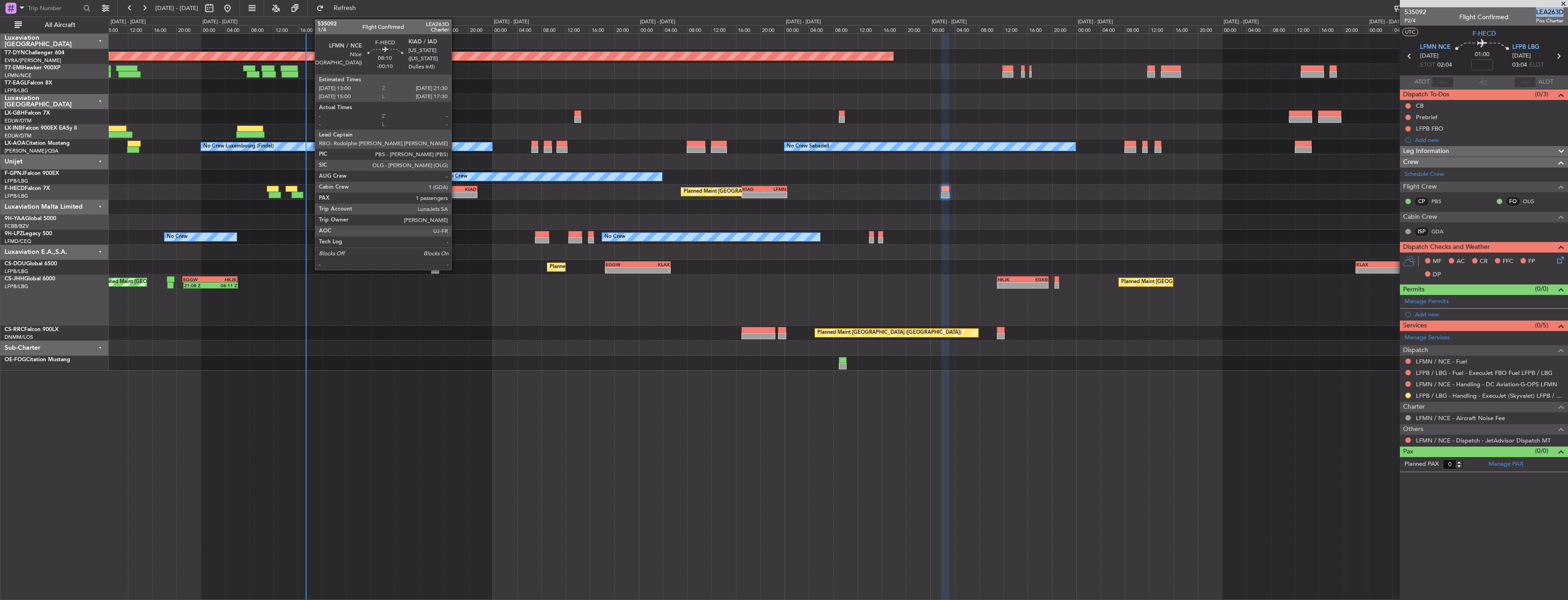
click at [455, 189] on div "KIAD" at bounding box center [464, 189] width 25 height 6
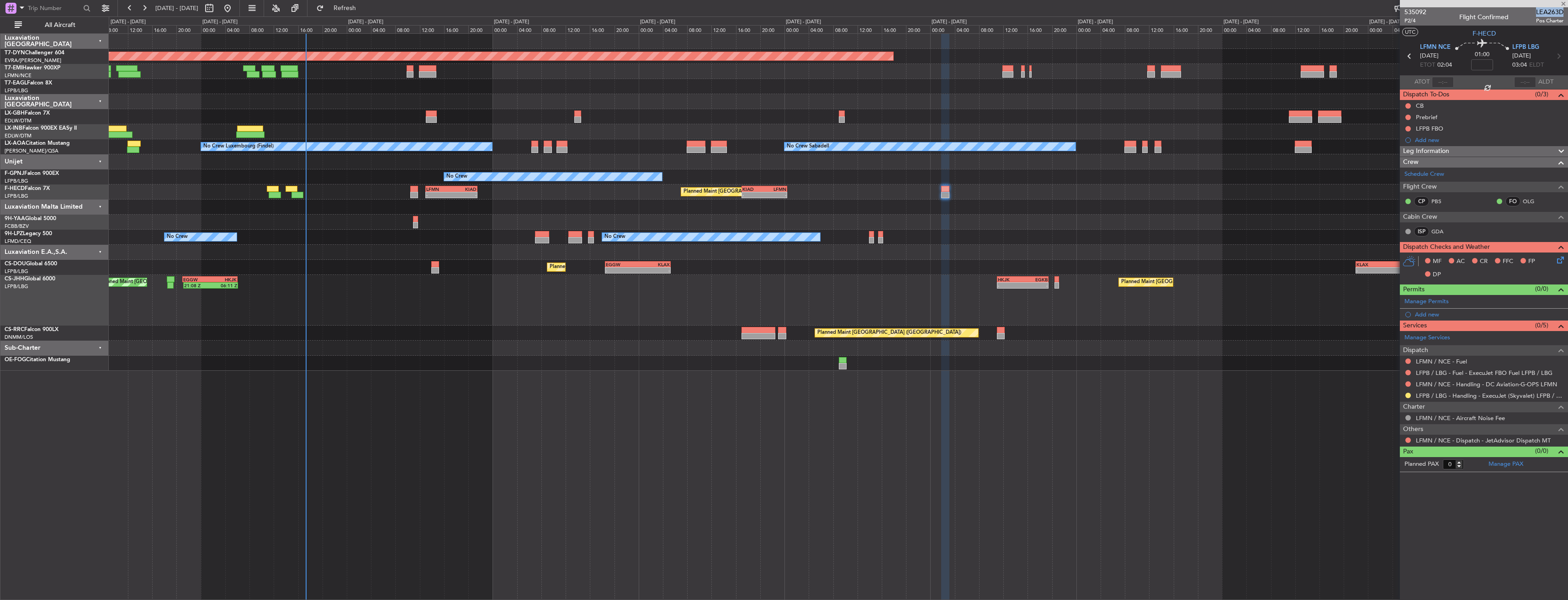
type input "-00:10"
type input "1"
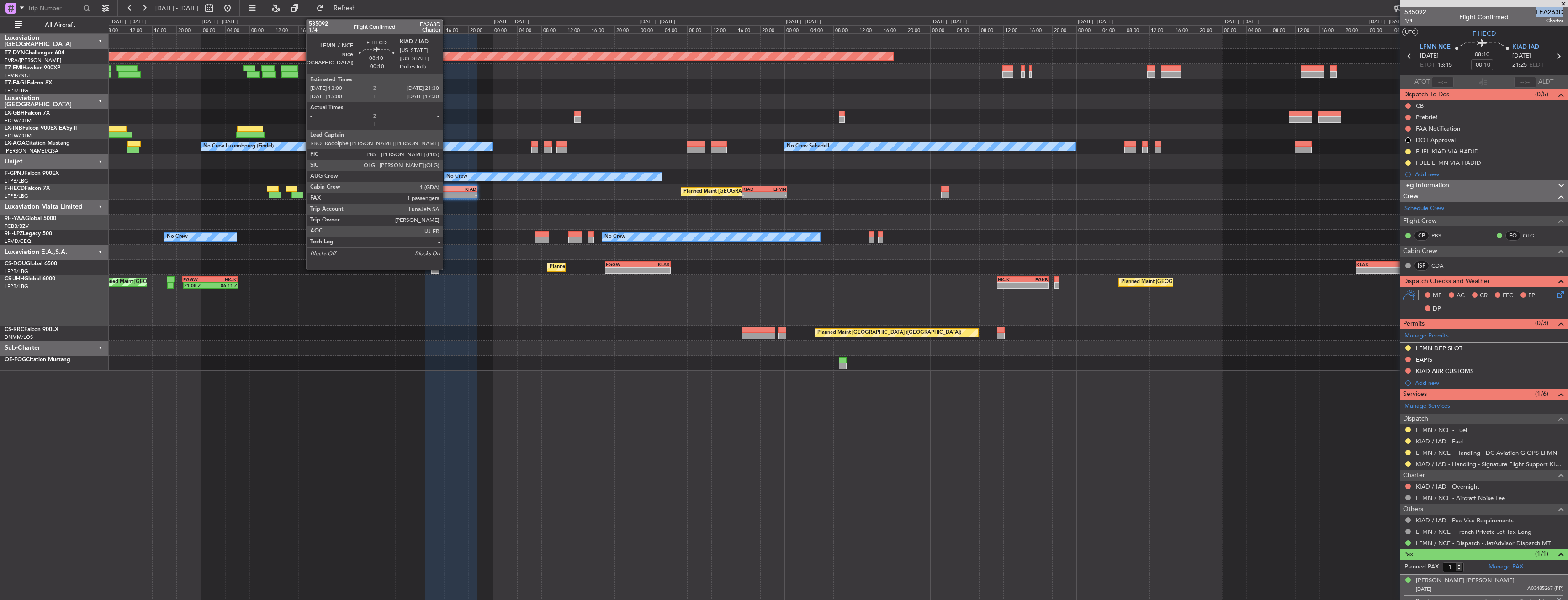
click at [447, 190] on div "LFMN" at bounding box center [439, 189] width 25 height 6
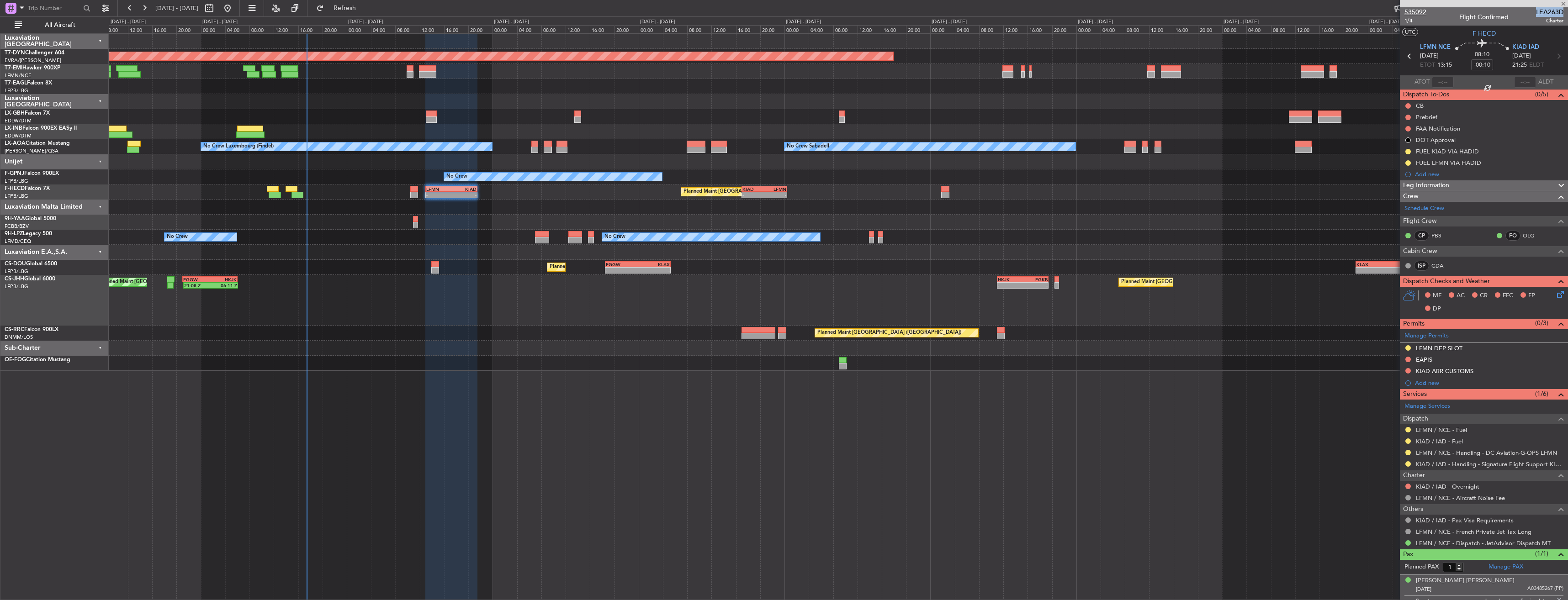
click at [1419, 12] on span "535092" at bounding box center [1415, 12] width 22 height 9
click at [1434, 264] on link "GDA" at bounding box center [1441, 266] width 21 height 8
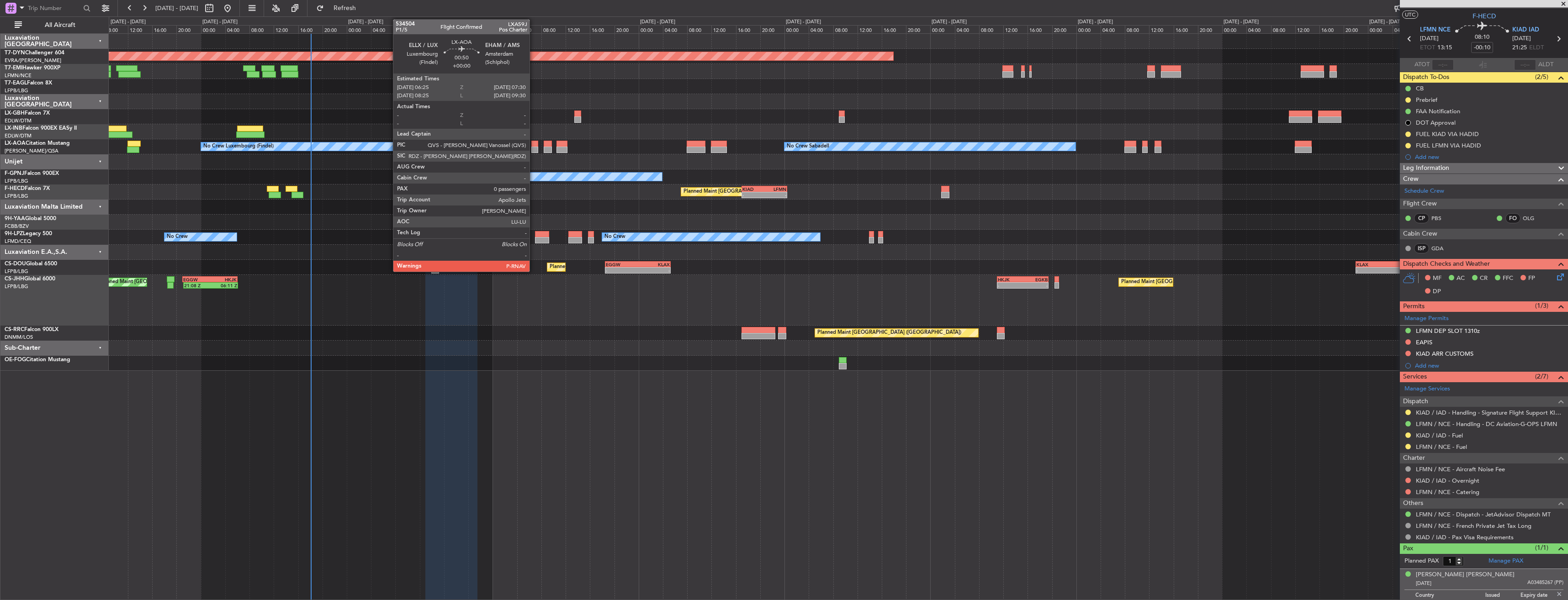
click at [533, 145] on div at bounding box center [535, 144] width 7 height 6
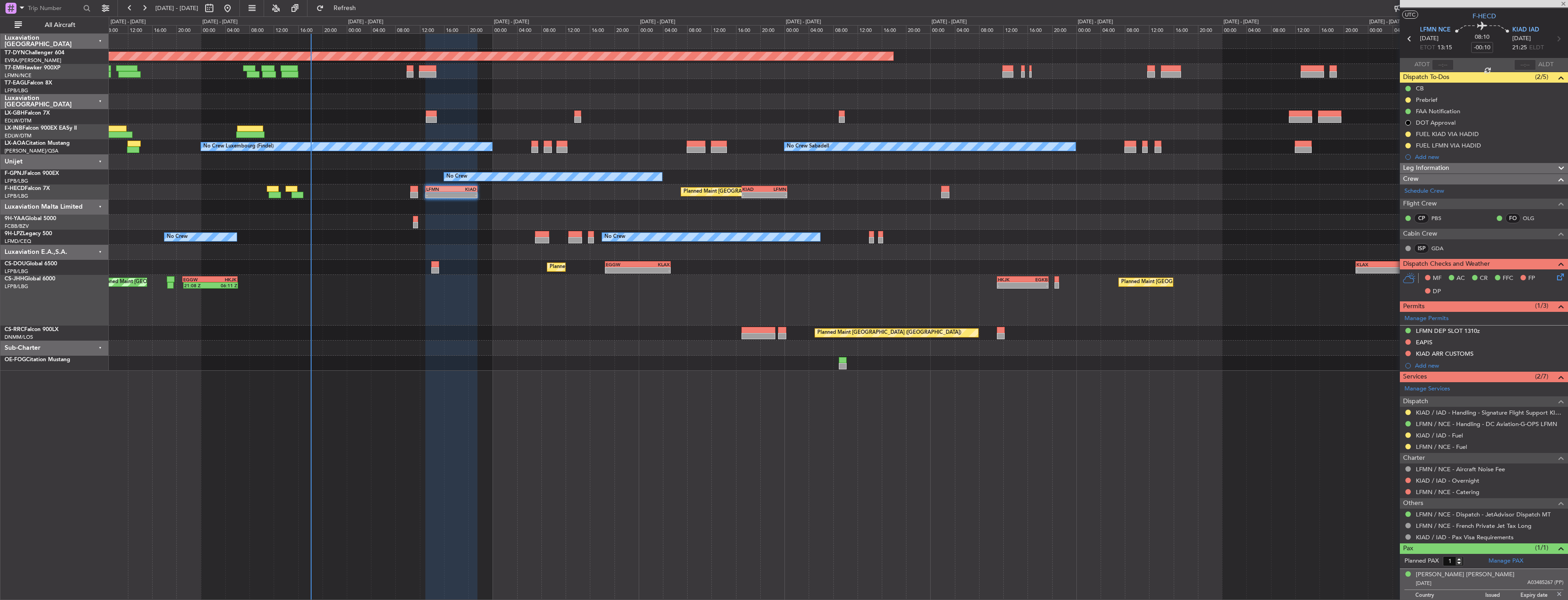
type input "0"
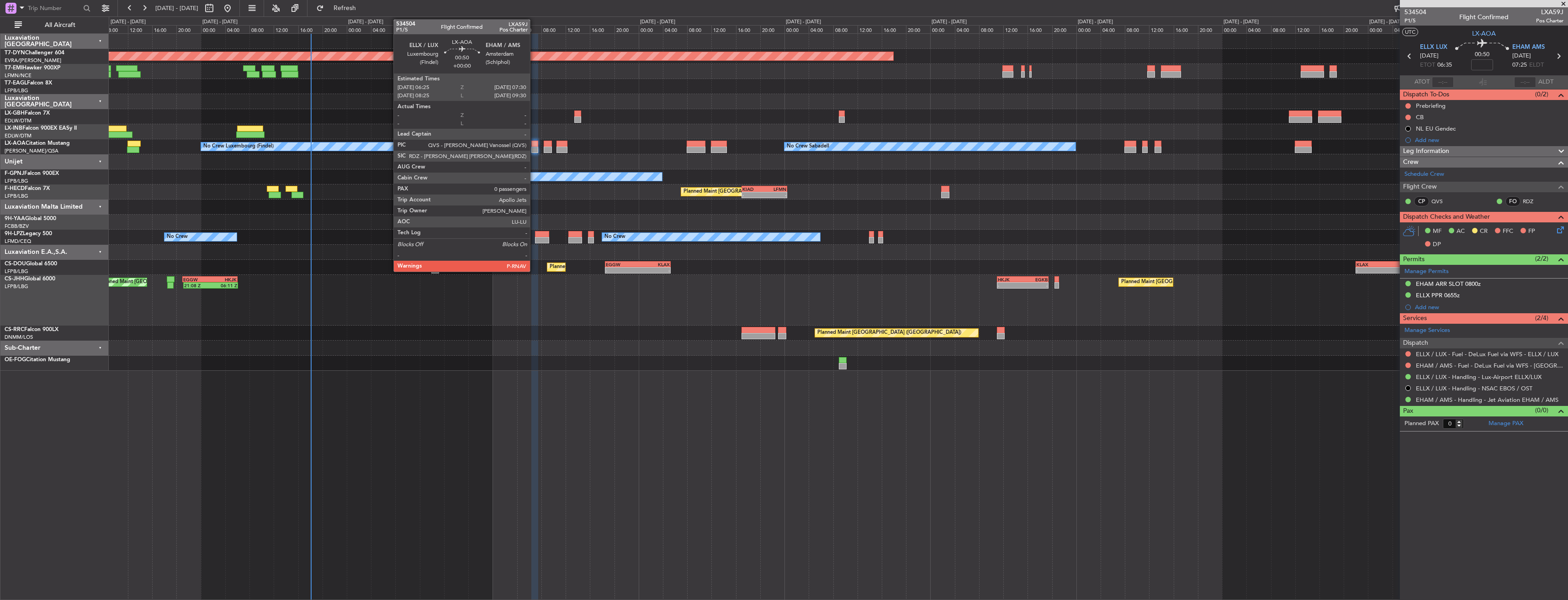
click at [534, 143] on div at bounding box center [535, 144] width 7 height 6
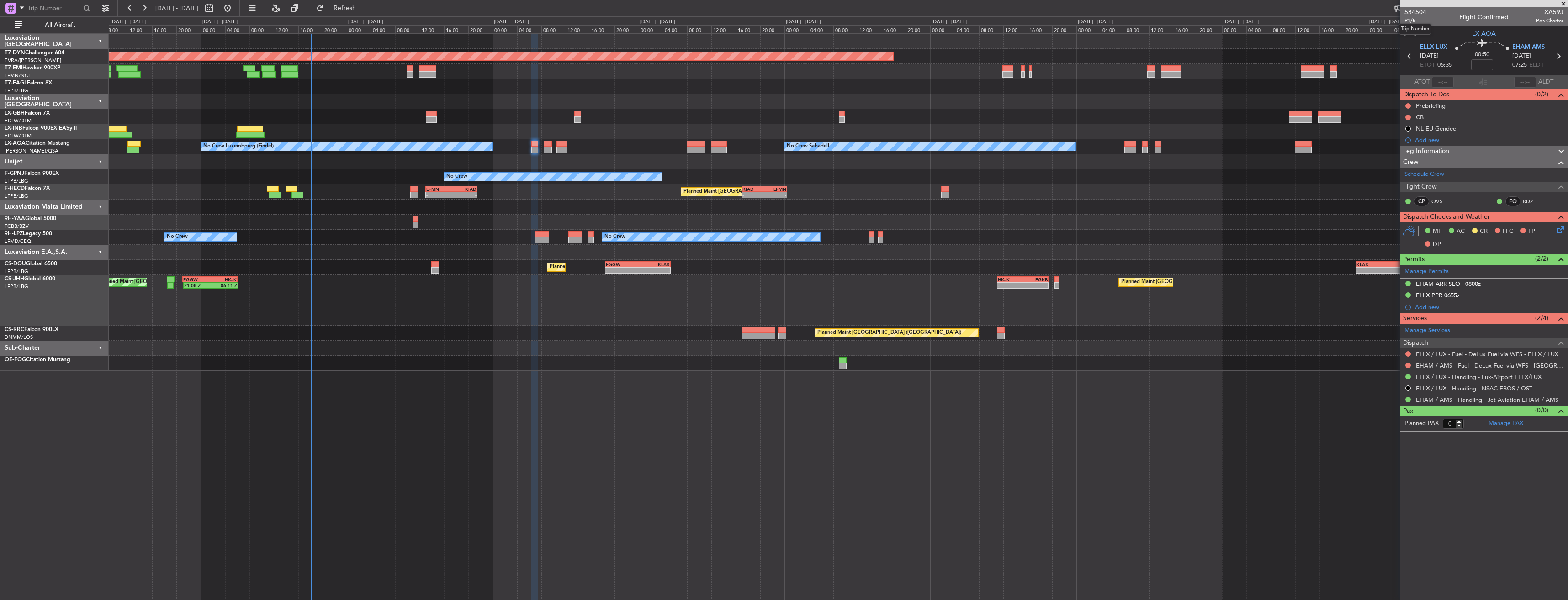
click at [1418, 14] on span "534504" at bounding box center [1415, 12] width 22 height 9
click at [364, 9] on span "Refresh" at bounding box center [344, 8] width 38 height 6
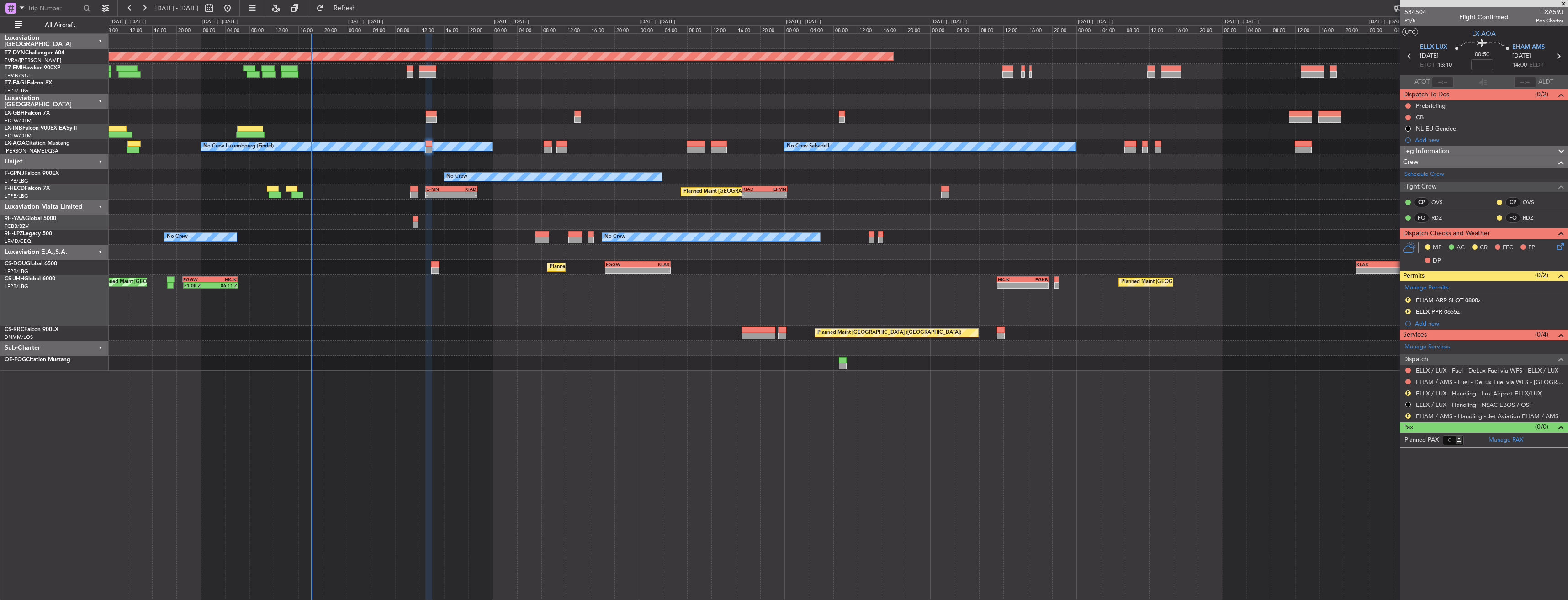
click at [419, 188] on div "Planned Maint [GEOGRAPHIC_DATA] ([GEOGRAPHIC_DATA]) - - LFMN 13:00 Z KIAD 21:30…" at bounding box center [838, 192] width 1459 height 15
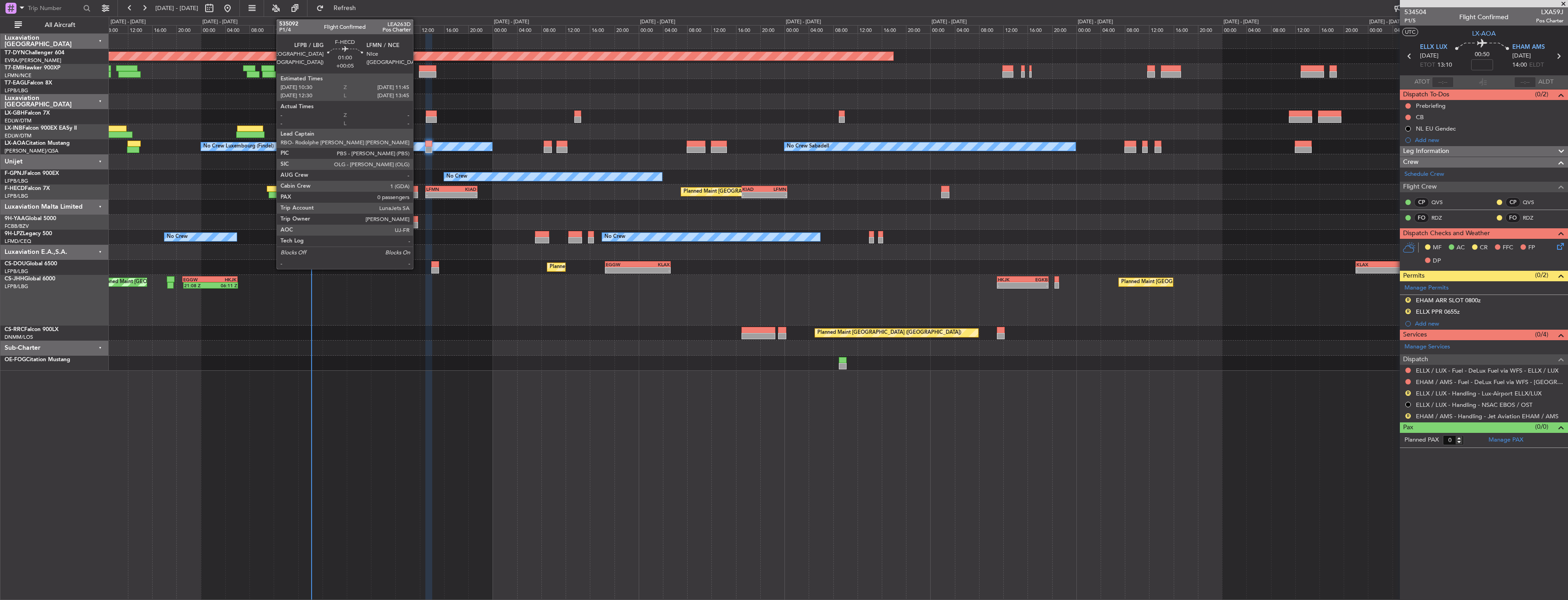
click at [412, 186] on div at bounding box center [414, 189] width 8 height 6
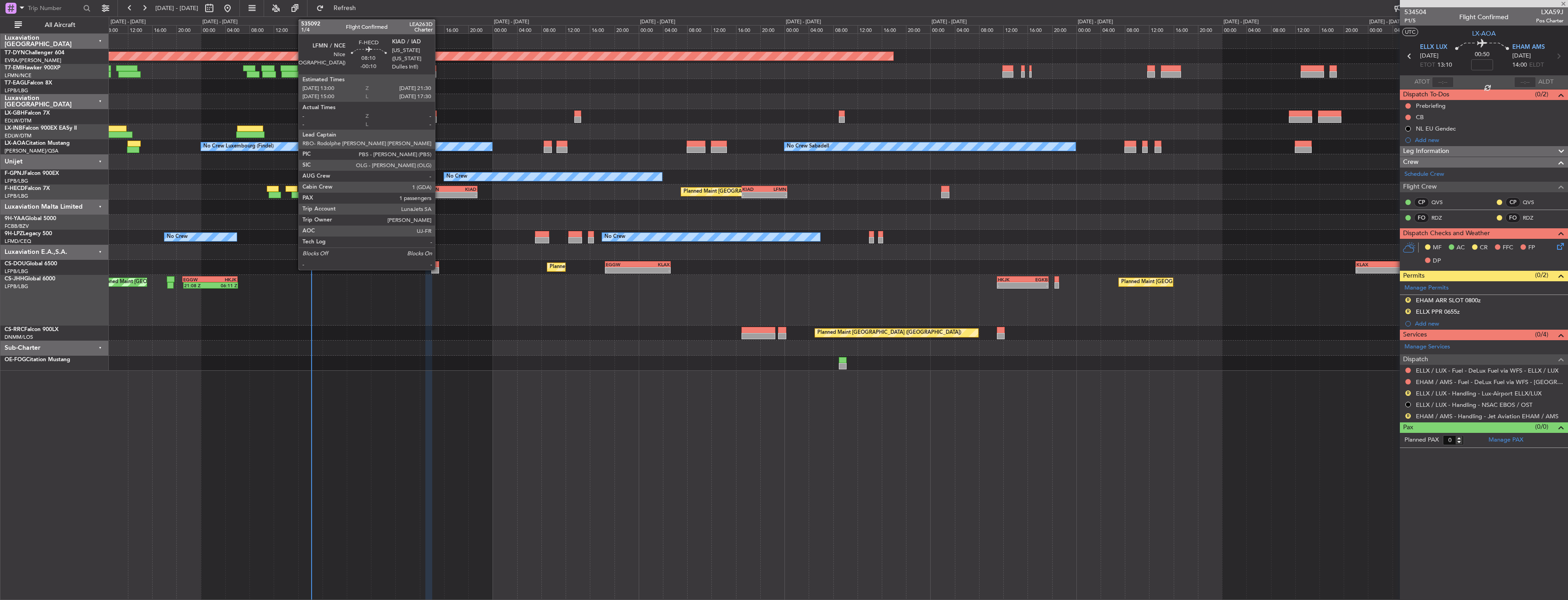
type input "+00:05"
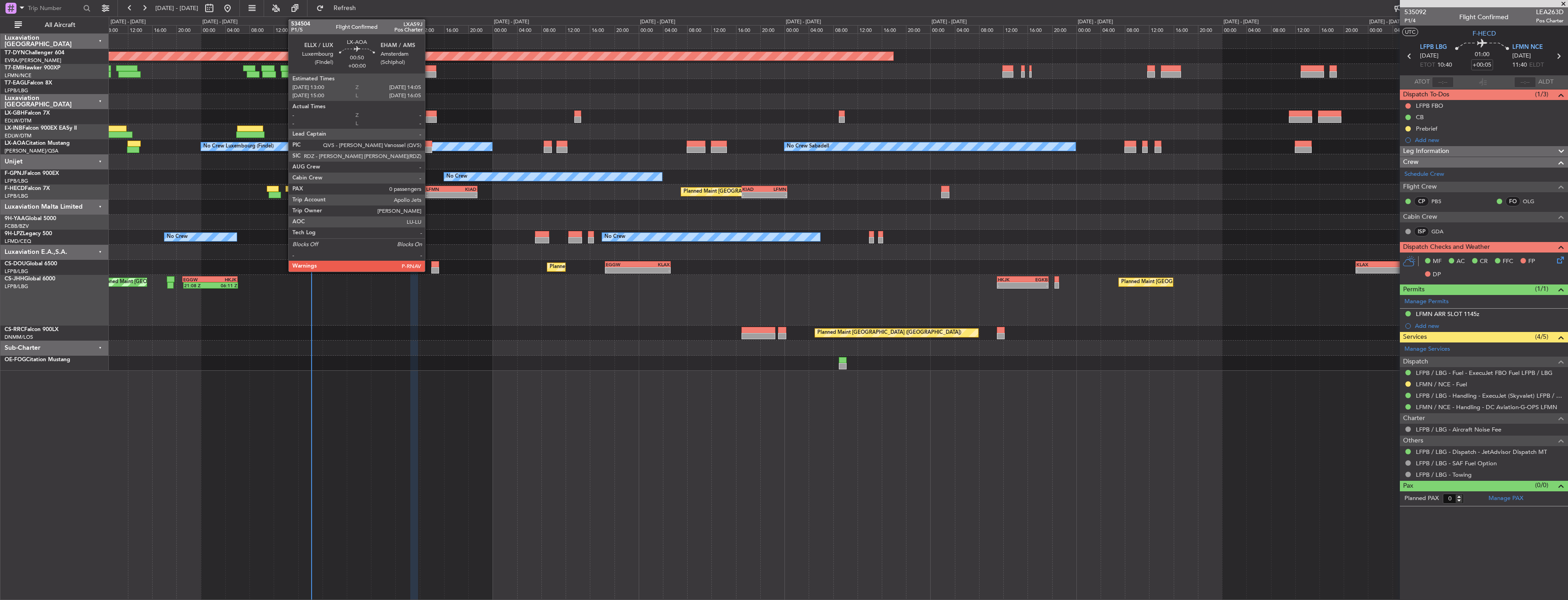
click at [429, 145] on div at bounding box center [428, 144] width 7 height 6
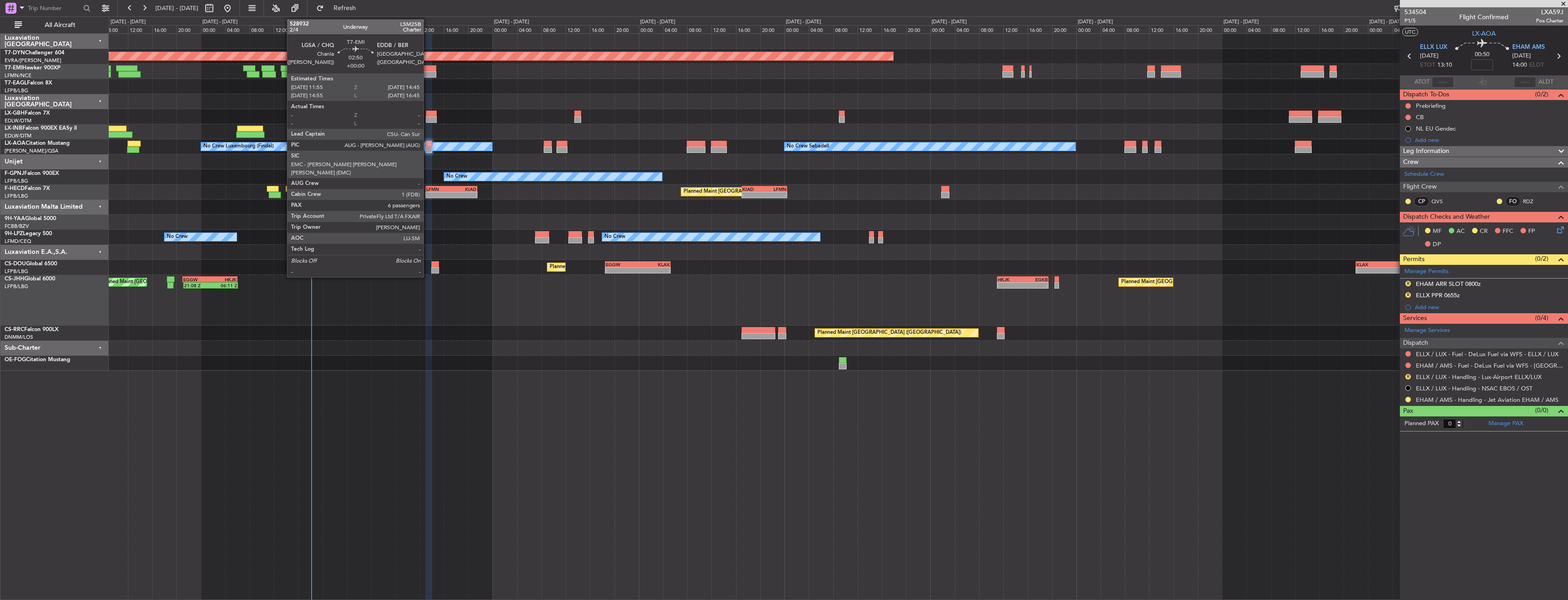
click at [428, 67] on div at bounding box center [428, 68] width 18 height 6
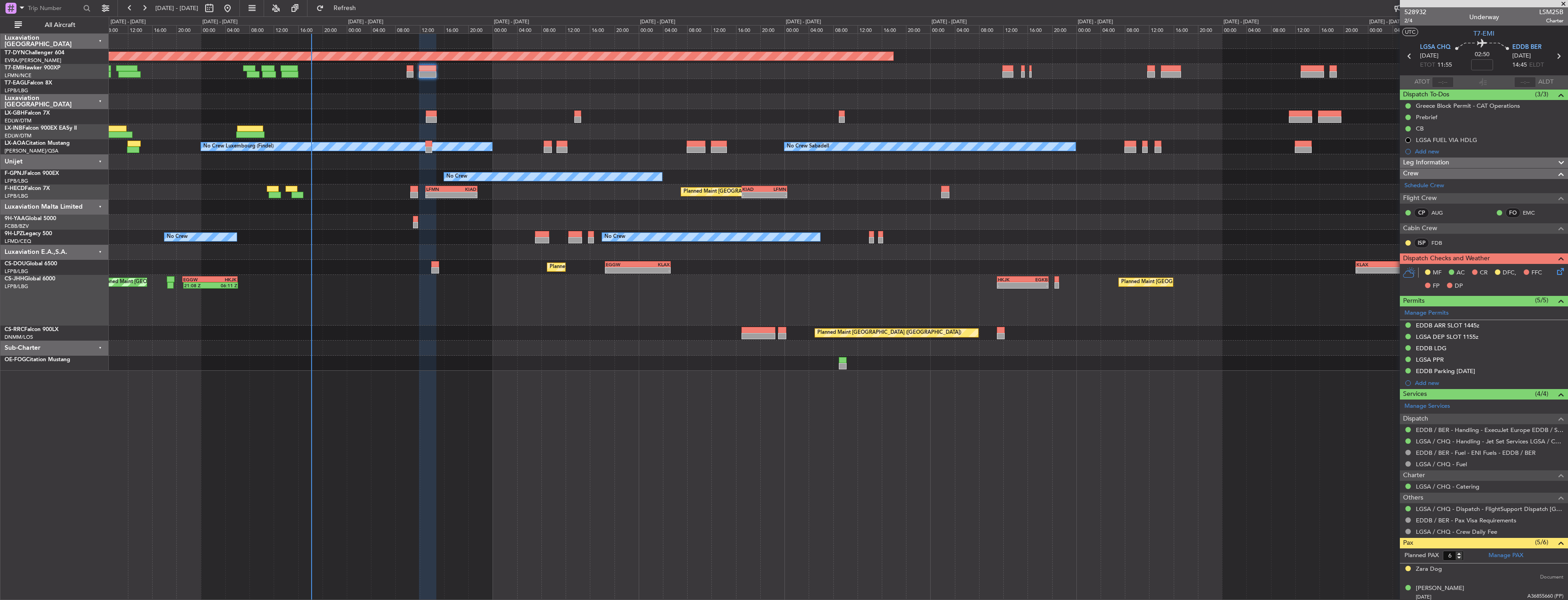
scroll to position [85, 0]
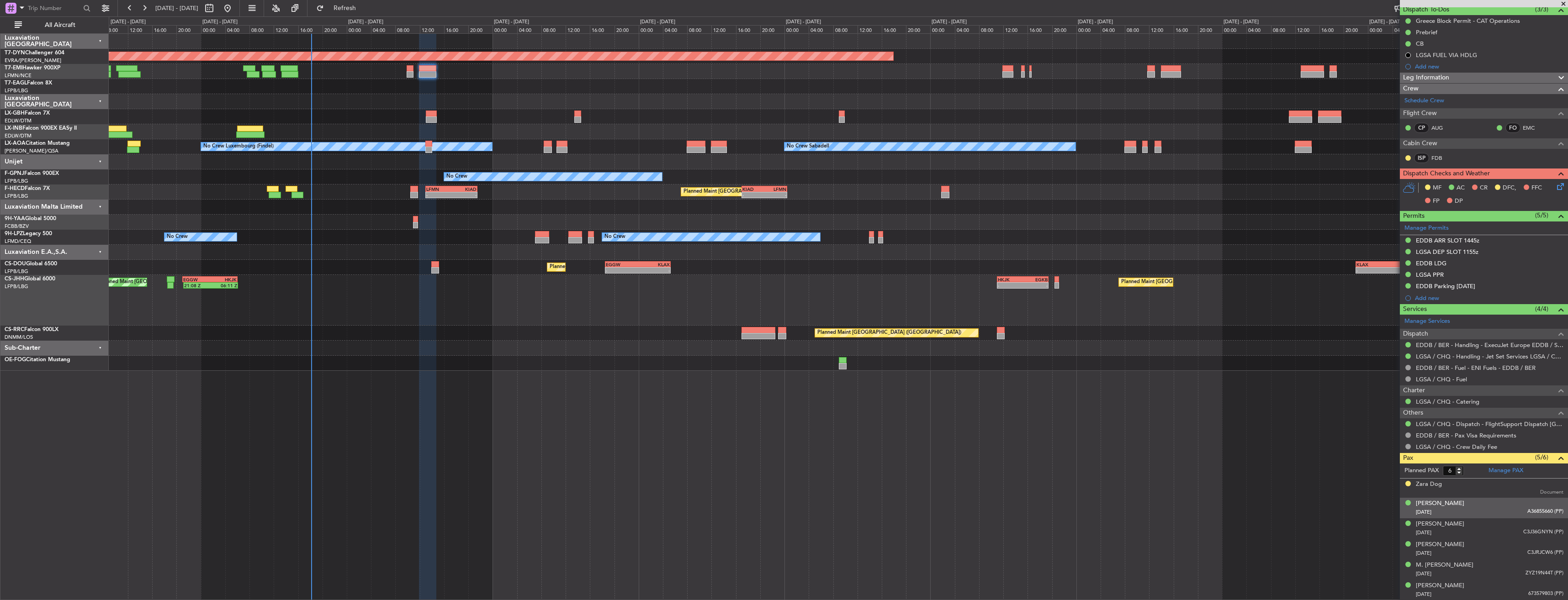
click at [1495, 511] on div "[DATE] A36855660 (PP)" at bounding box center [1489, 512] width 148 height 9
click at [1477, 547] on div "Dima Koushha [DATE] C3J36GNYN (PP)" at bounding box center [1489, 551] width 148 height 18
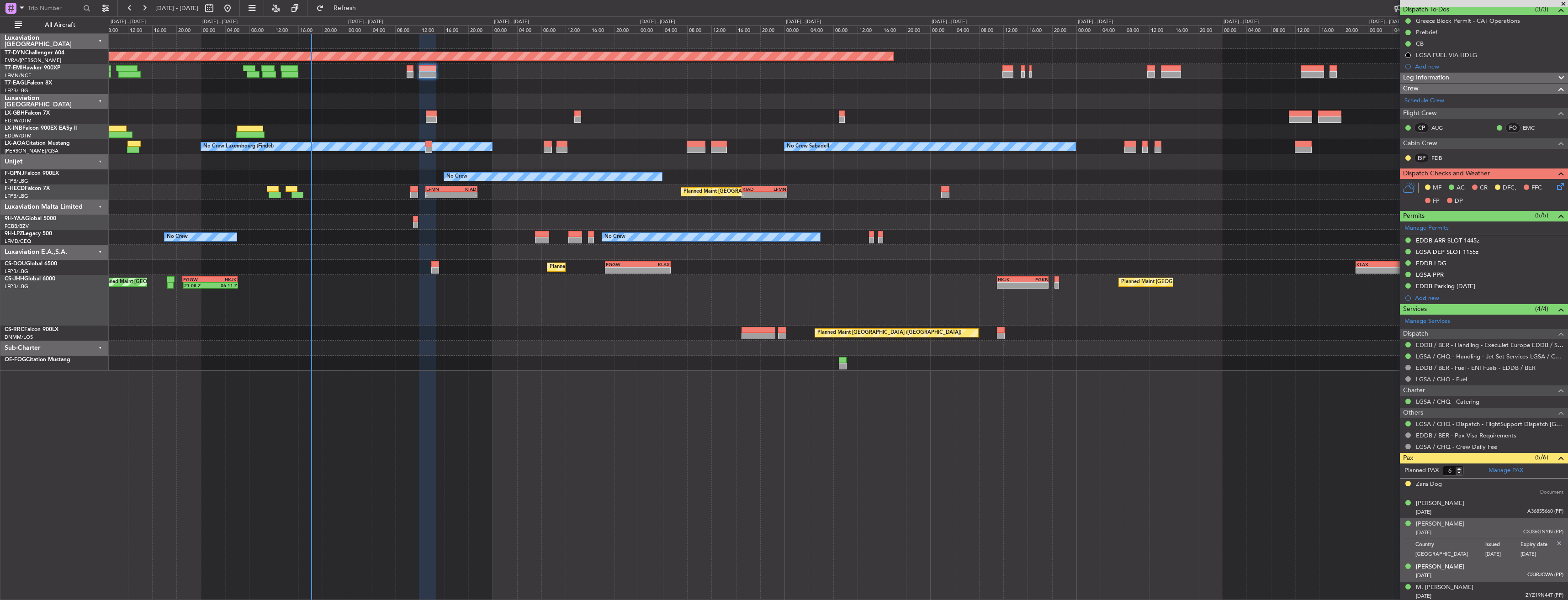
scroll to position [108, 0]
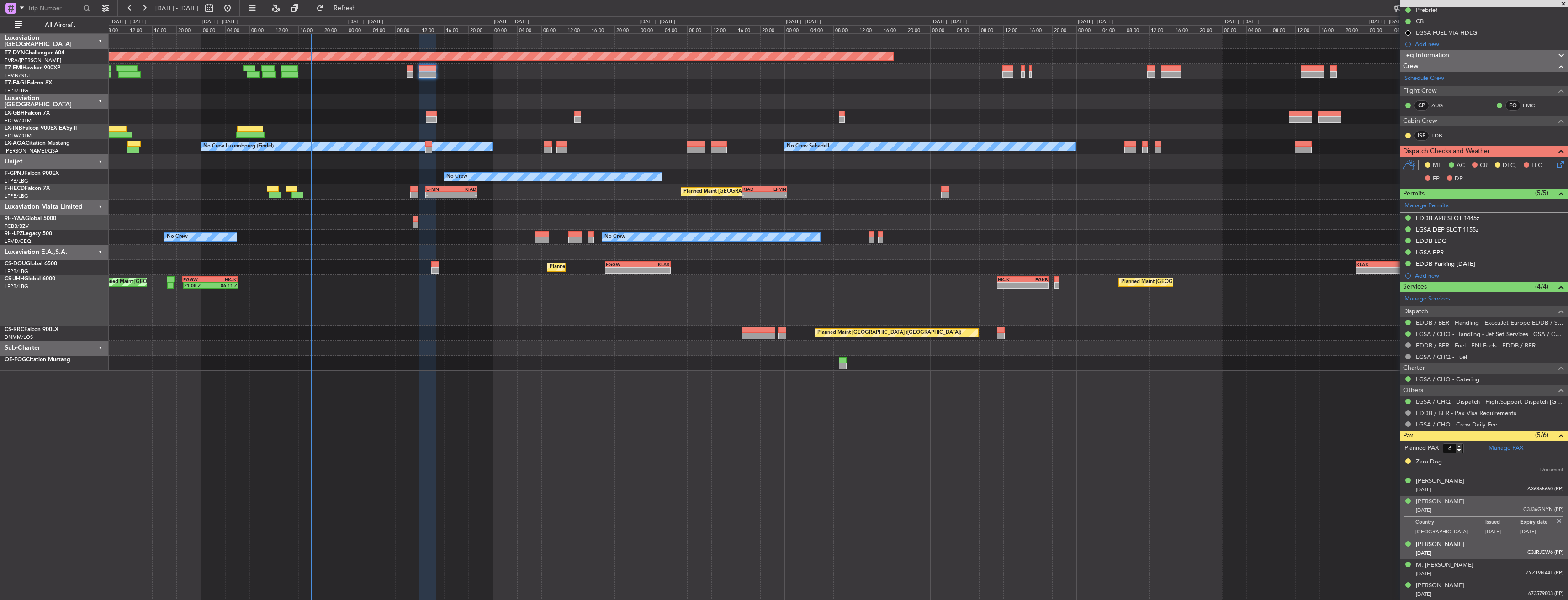
click at [1481, 549] on div "[DATE] C3JRJCW6 (PP)" at bounding box center [1489, 553] width 148 height 9
click at [1477, 571] on div "[DATE] ZYZ19N44T (PP)" at bounding box center [1489, 574] width 148 height 9
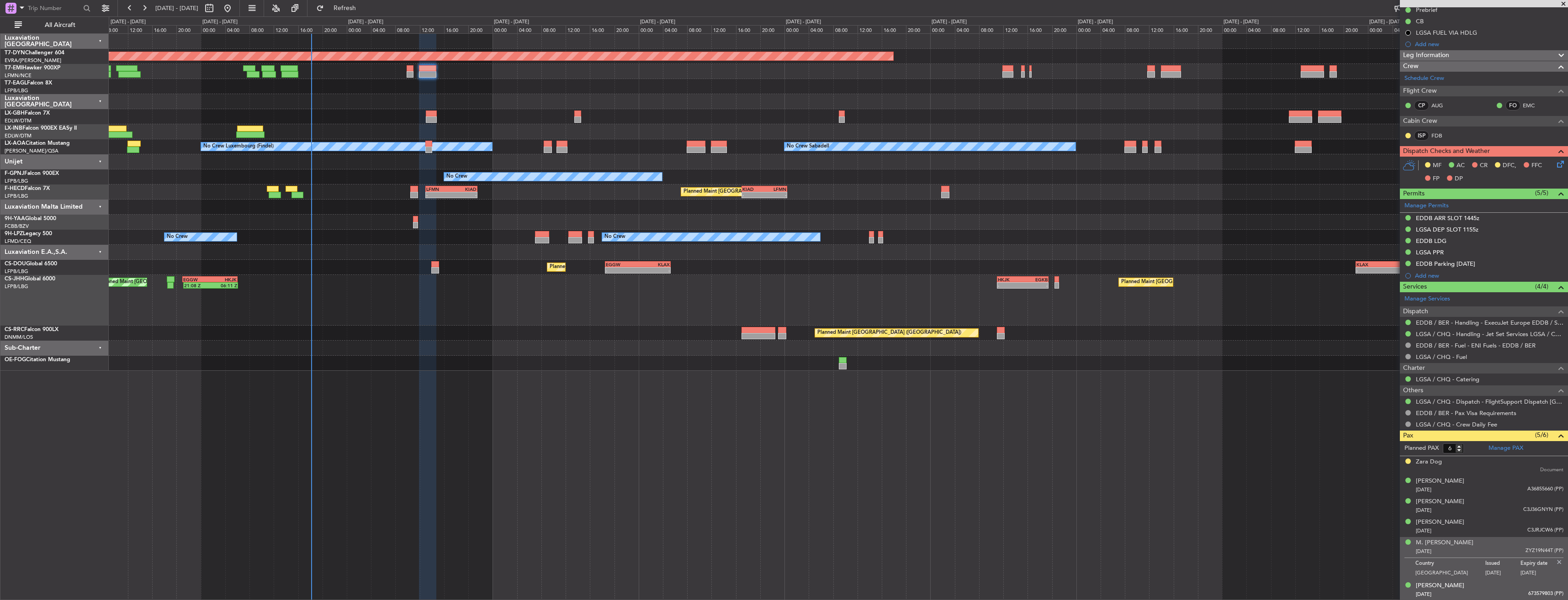
click at [1474, 590] on div "[DATE] 673579803 (PP)" at bounding box center [1489, 594] width 148 height 9
click at [1473, 454] on form "Planned PAX 6" at bounding box center [1442, 448] width 84 height 14
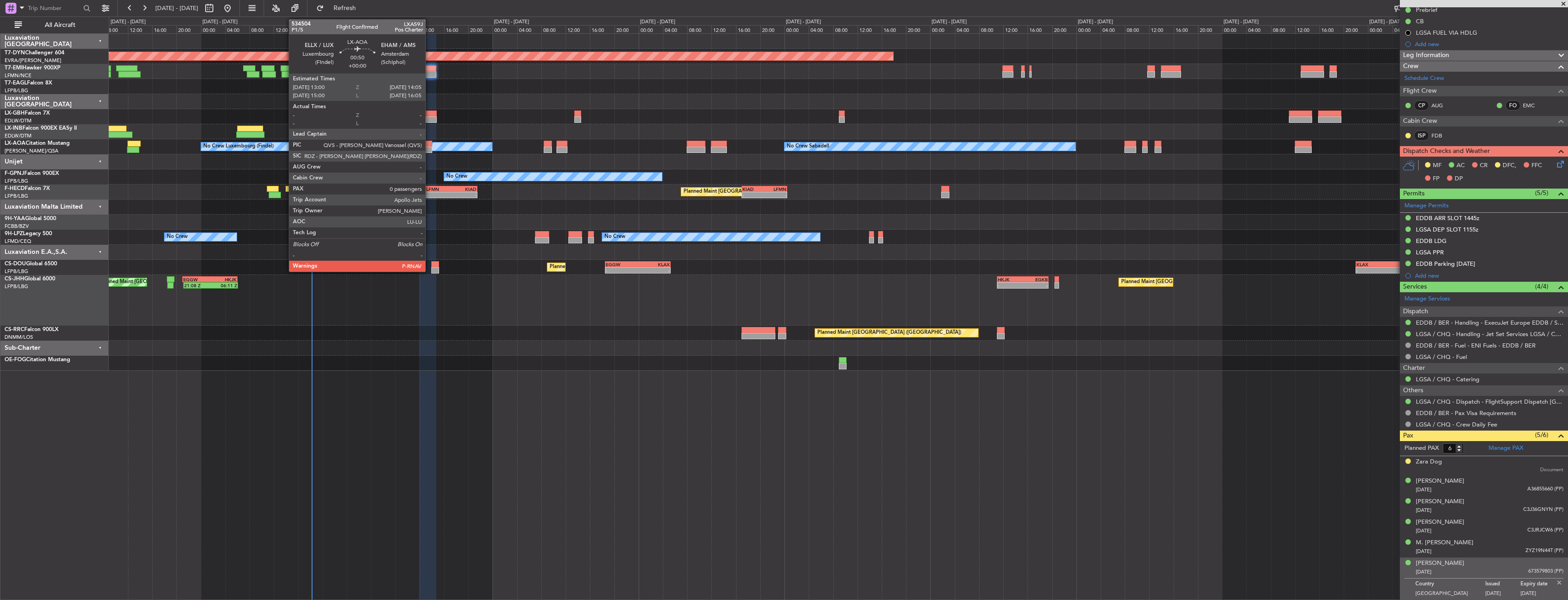
click at [430, 143] on div at bounding box center [428, 144] width 7 height 6
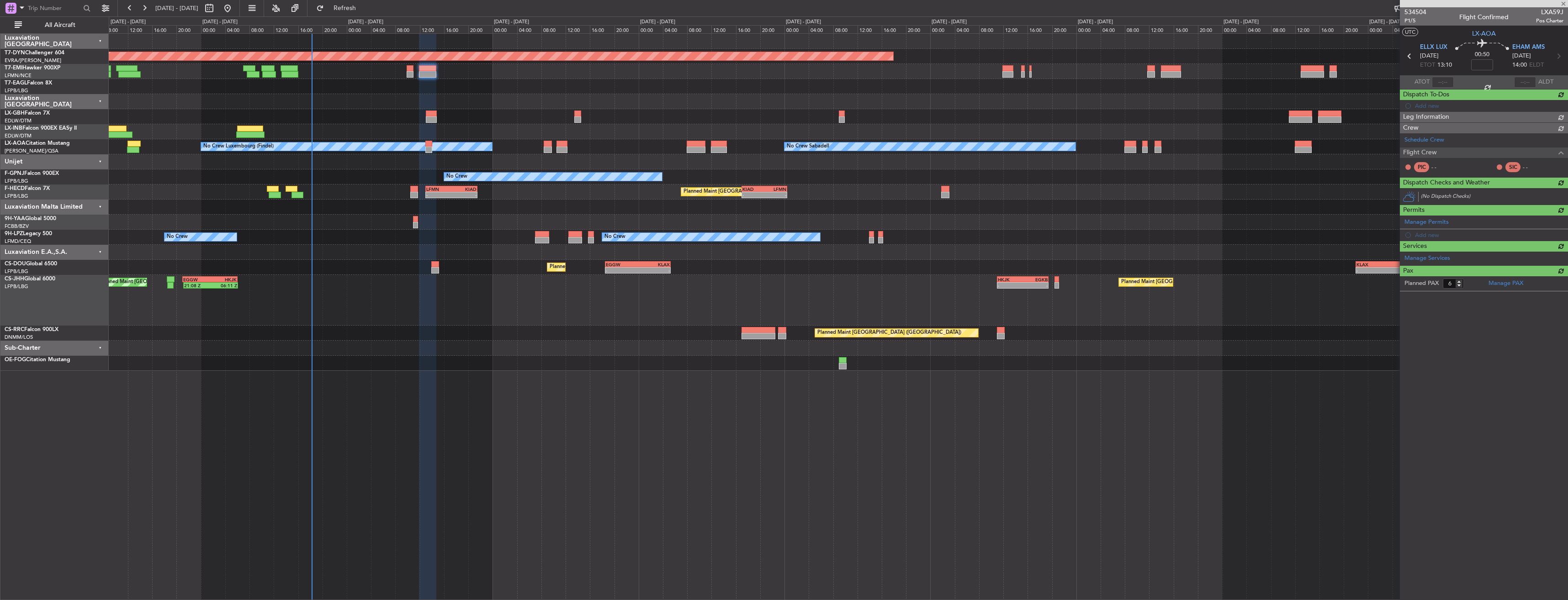
type input "0"
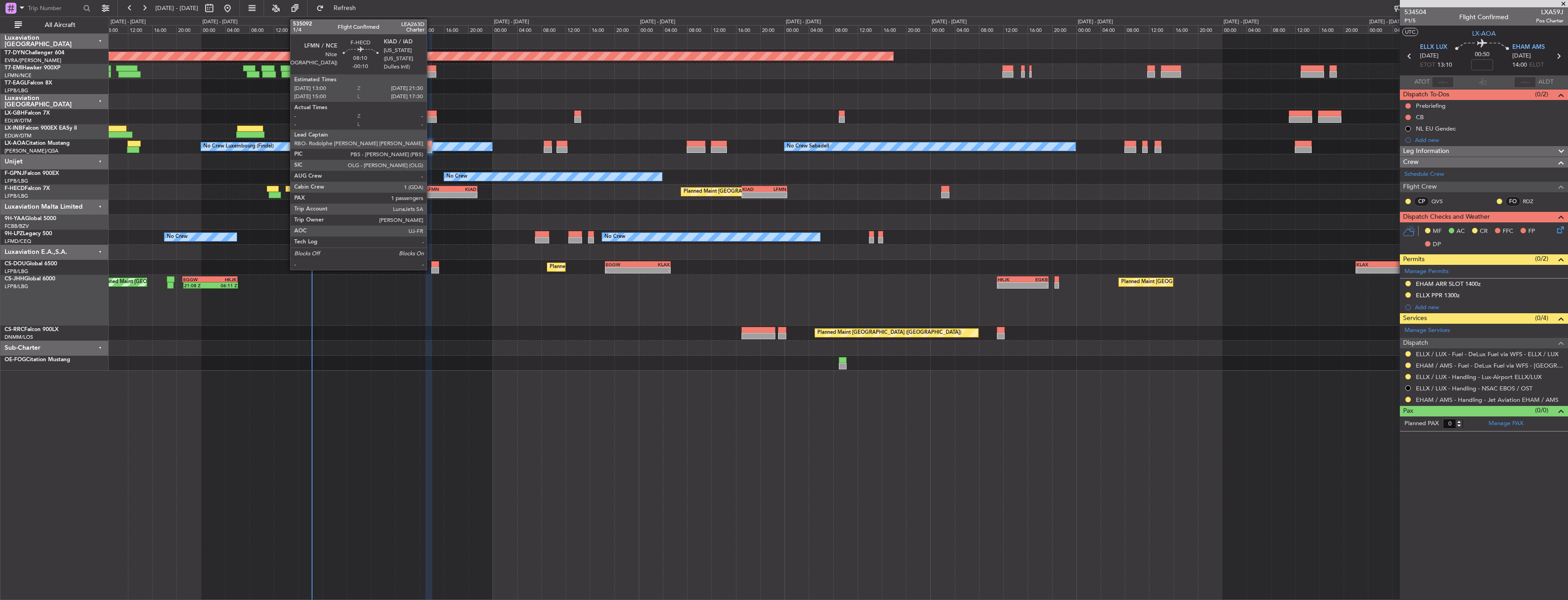
click at [431, 190] on div "LFMN" at bounding box center [439, 189] width 25 height 6
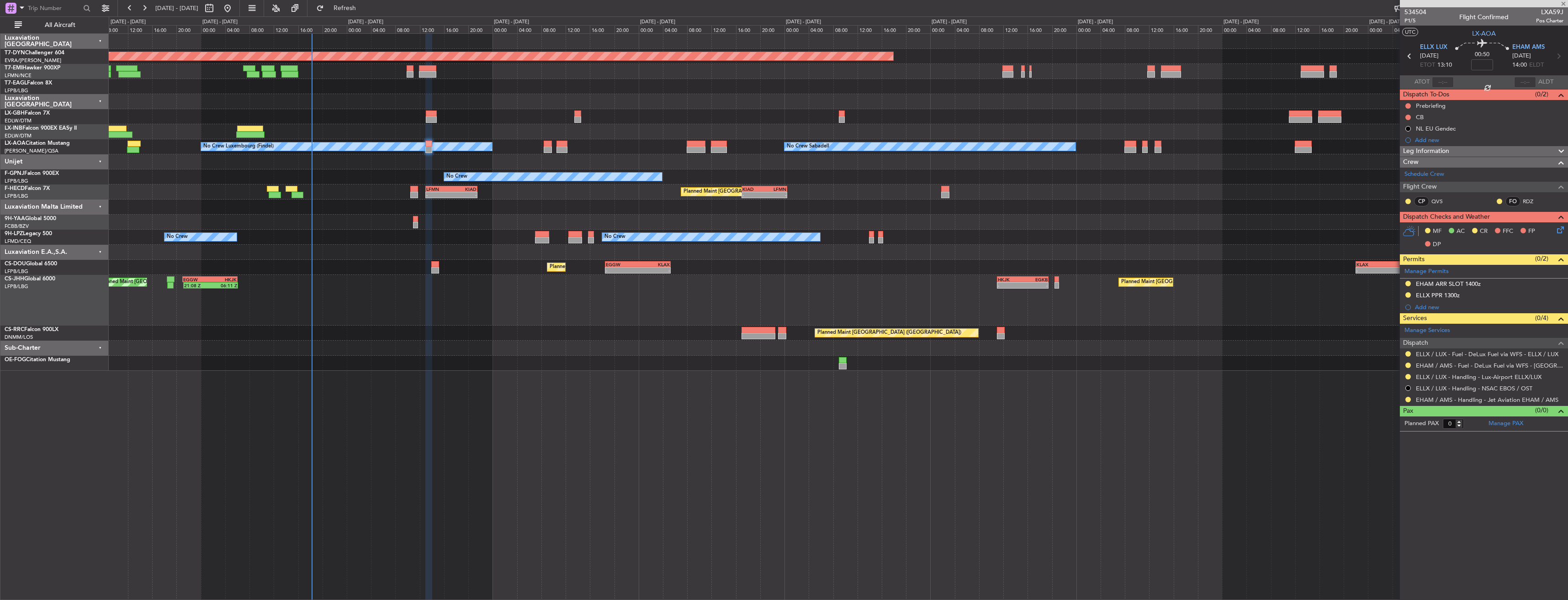
type input "-00:10"
type input "1"
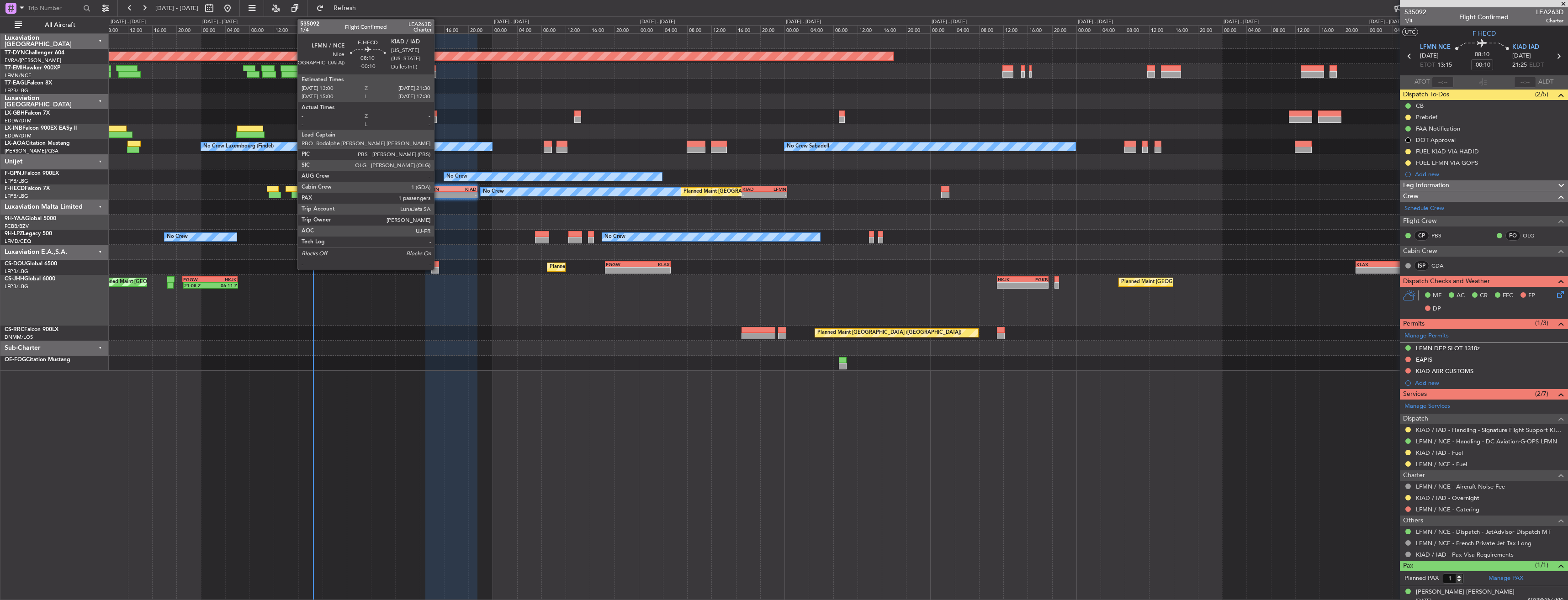
click at [438, 186] on div "LFMN" at bounding box center [439, 189] width 25 height 6
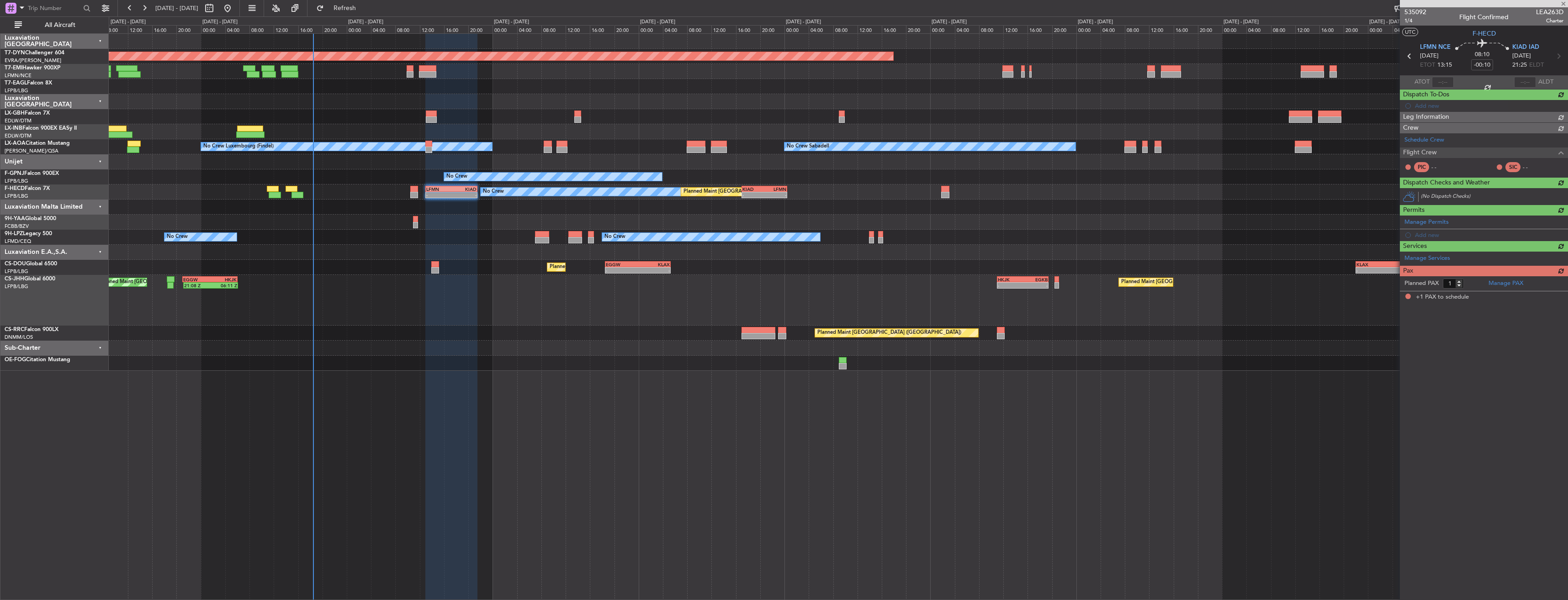
click at [1515, 588] on article "535092 1/4 Flight Confirmed LEA263D Charter UTC F-HECD LFMN NCE 17/08/2025 ETOT…" at bounding box center [1484, 304] width 168 height 592
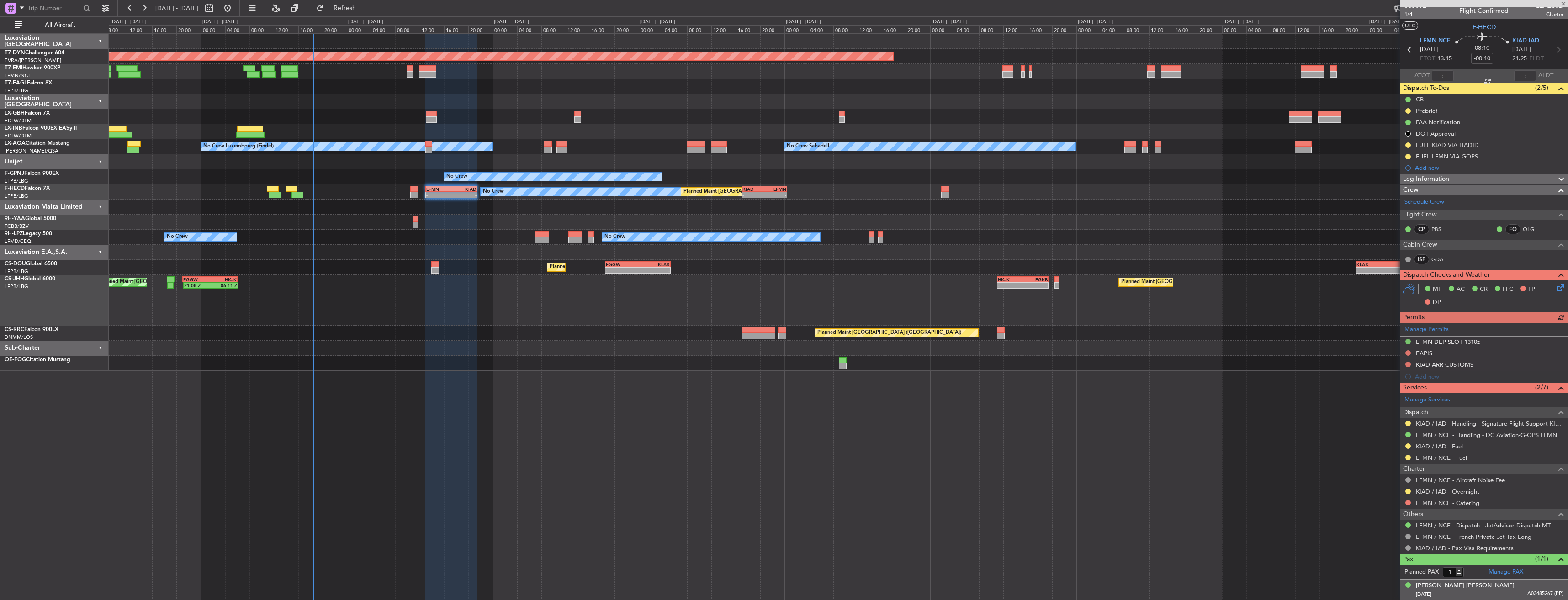
click at [1495, 589] on div "[PERSON_NAME] [PERSON_NAME] [DATE] A03485267 (PP)" at bounding box center [1489, 590] width 148 height 18
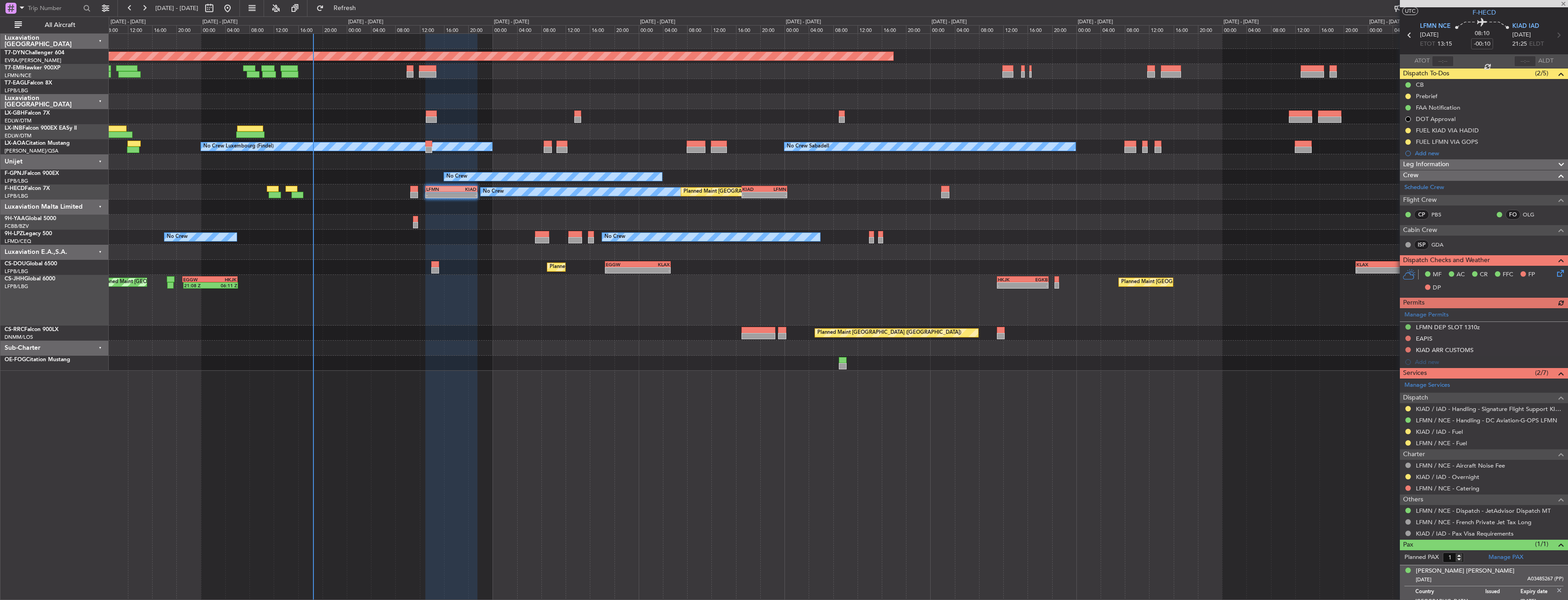
scroll to position [29, 0]
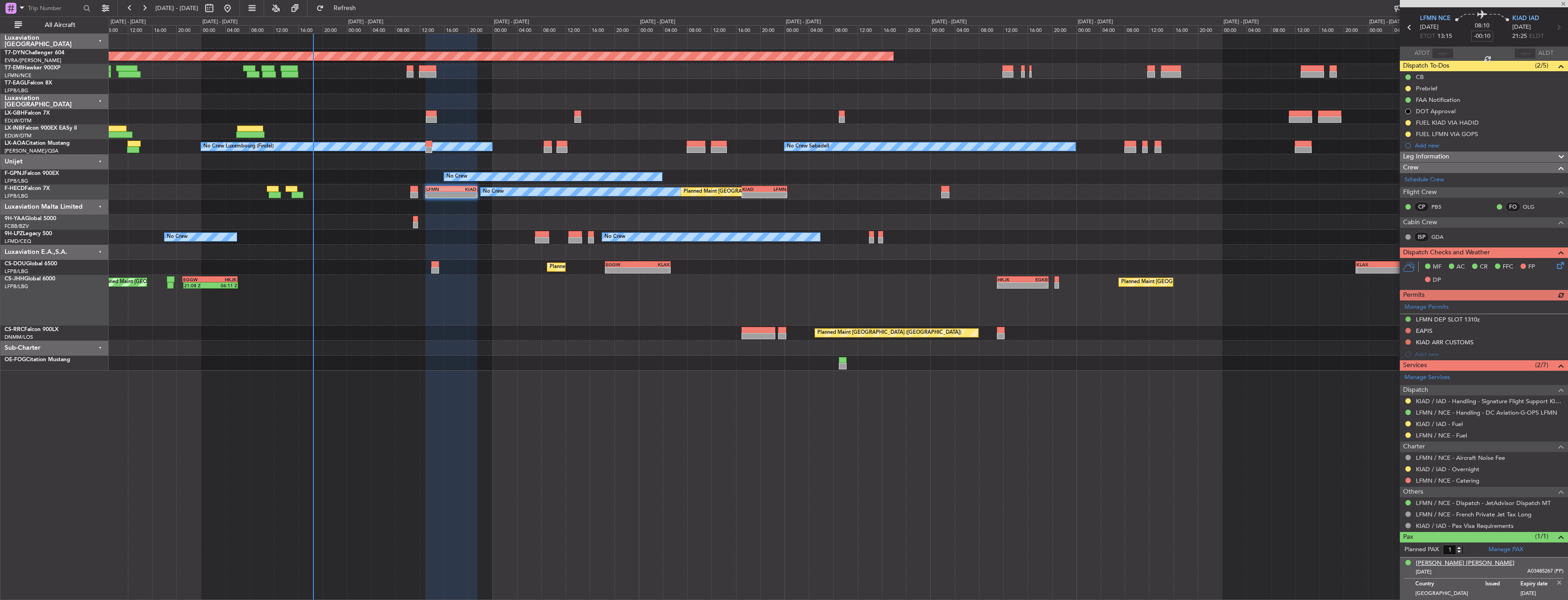
click at [1455, 559] on div "[PERSON_NAME] [PERSON_NAME]" at bounding box center [1465, 563] width 99 height 9
